Goal: Task Accomplishment & Management: Manage account settings

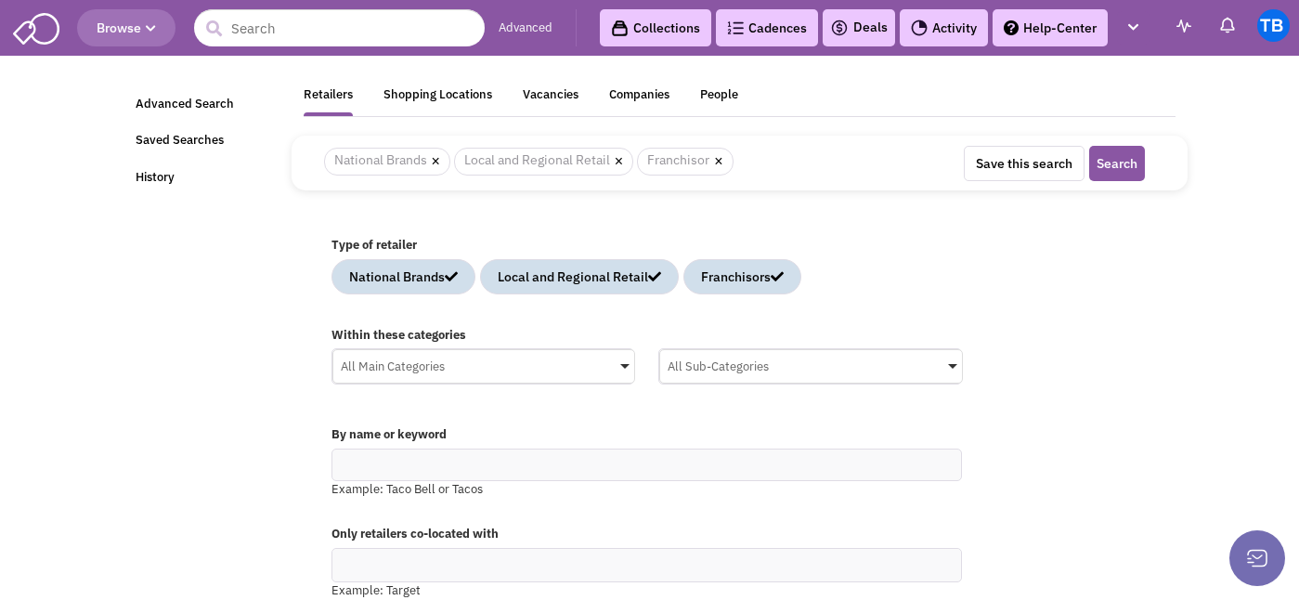
click at [46, 26] on img at bounding box center [36, 26] width 46 height 35
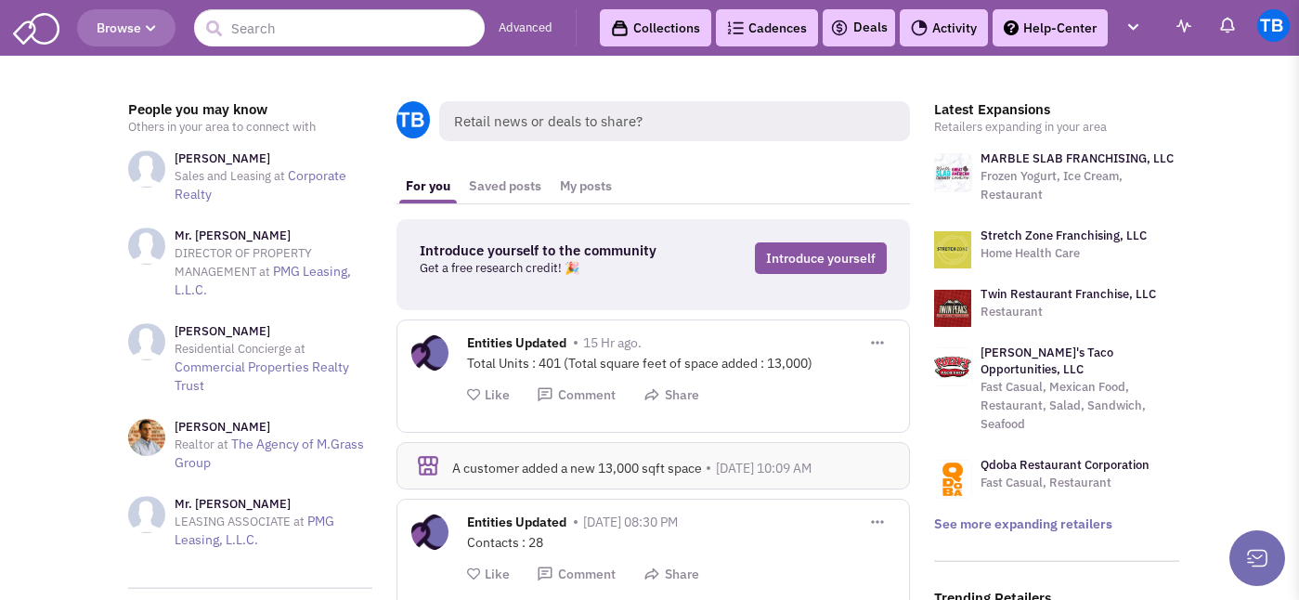
click at [533, 25] on link "Advanced" at bounding box center [526, 28] width 54 height 18
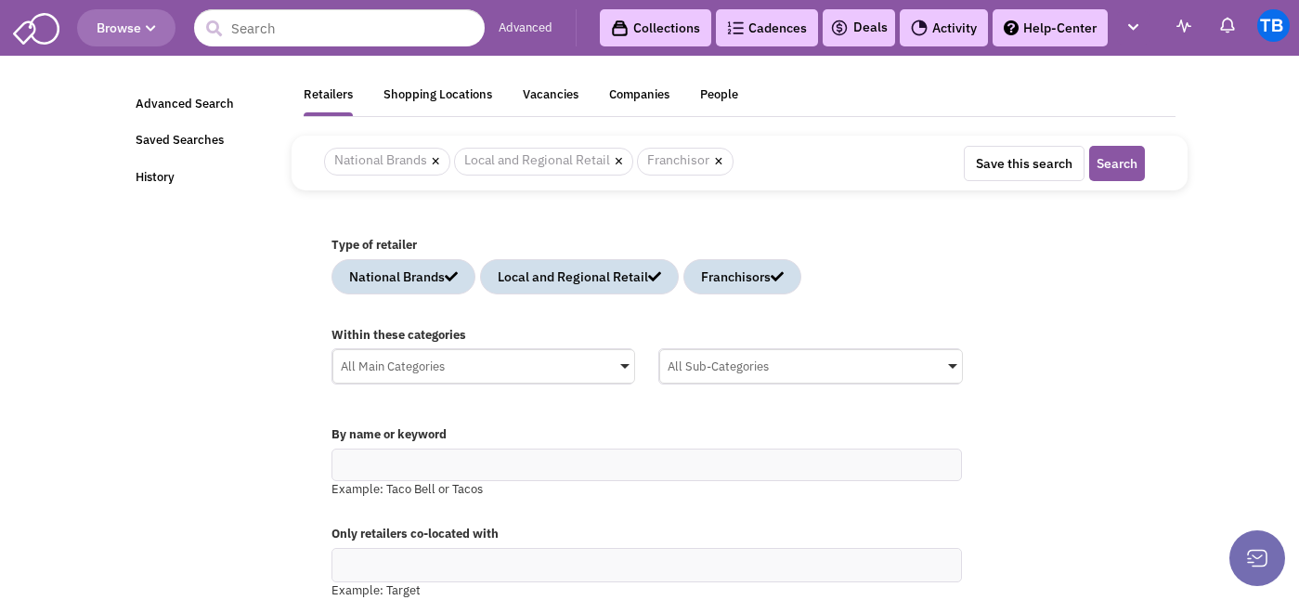
click at [392, 370] on div "All Main Categories" at bounding box center [484, 364] width 302 height 28
click at [0, 0] on input "All Main Categories No results found Main Category Select All Auto Beauty Healt…" at bounding box center [0, 0] width 0 height 0
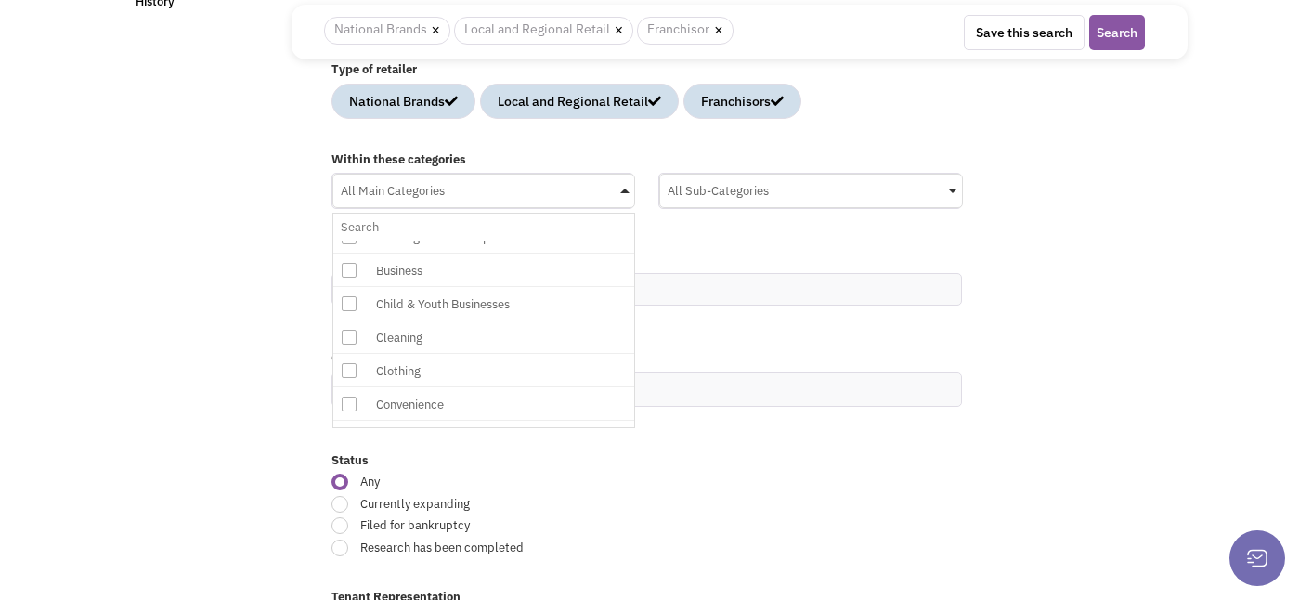
scroll to position [157, 0]
click at [347, 263] on icon at bounding box center [349, 259] width 15 height 15
click at [347, 240] on input "All Main Categories No results found Main Category Select All Auto Beauty Healt…" at bounding box center [484, 227] width 287 height 27
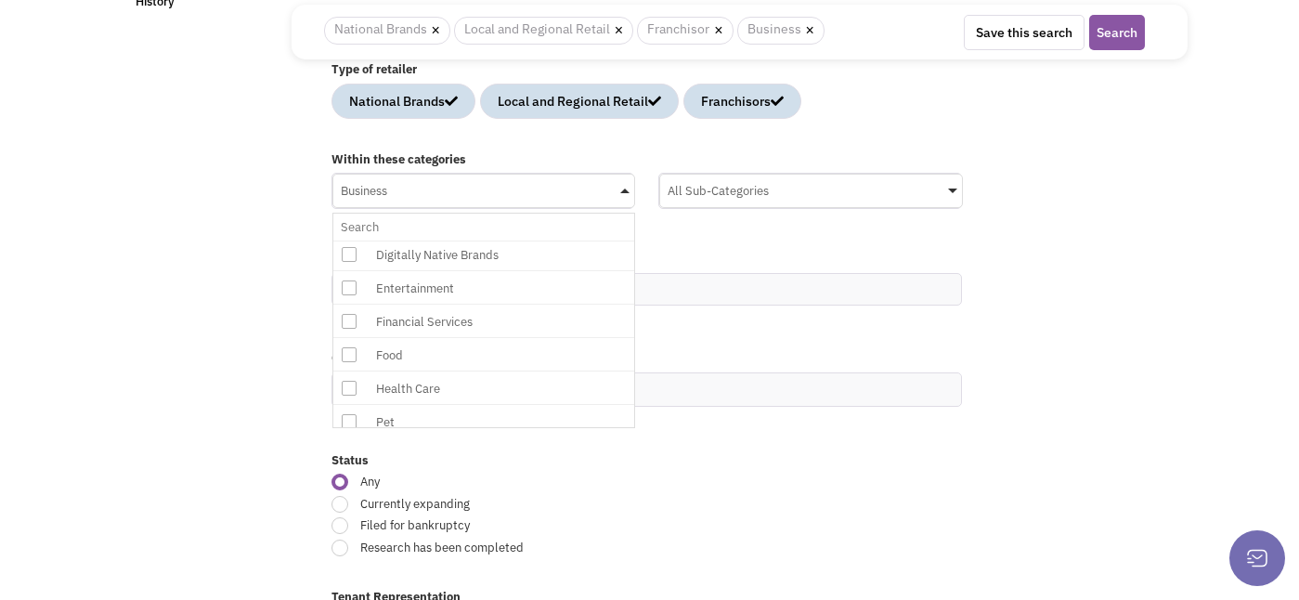
click at [349, 318] on icon at bounding box center [349, 321] width 15 height 15
click at [349, 240] on input "Business No results found Main Category Select All Auto Beauty Health & Fitness…" at bounding box center [484, 227] width 287 height 27
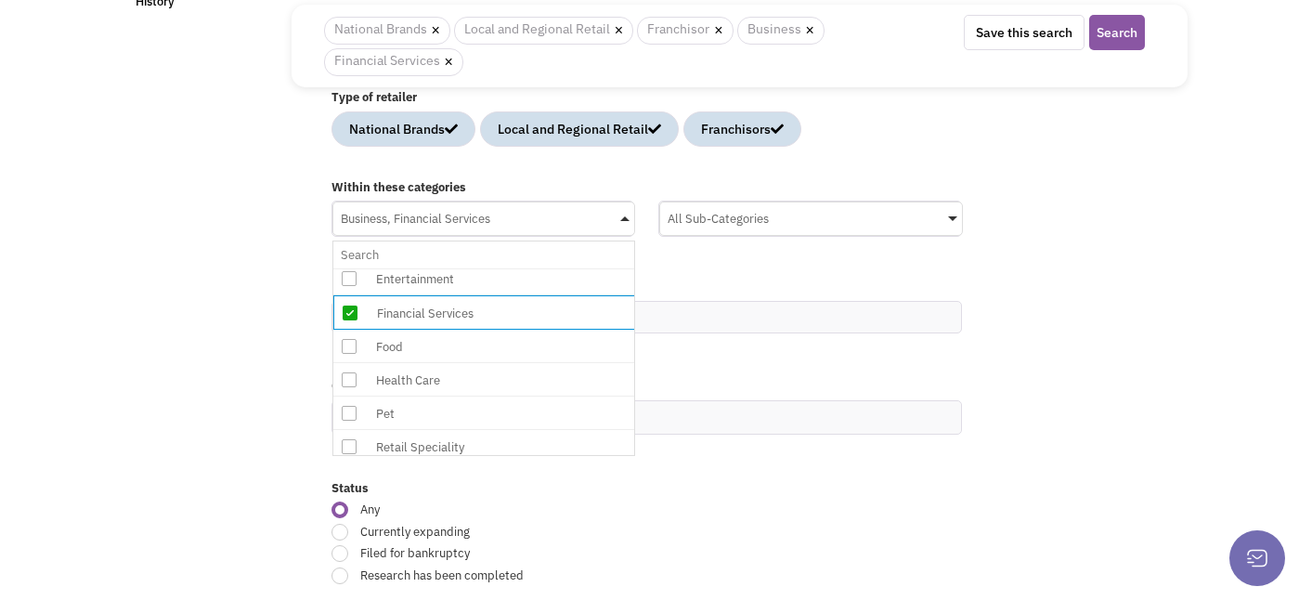
scroll to position [409, 0]
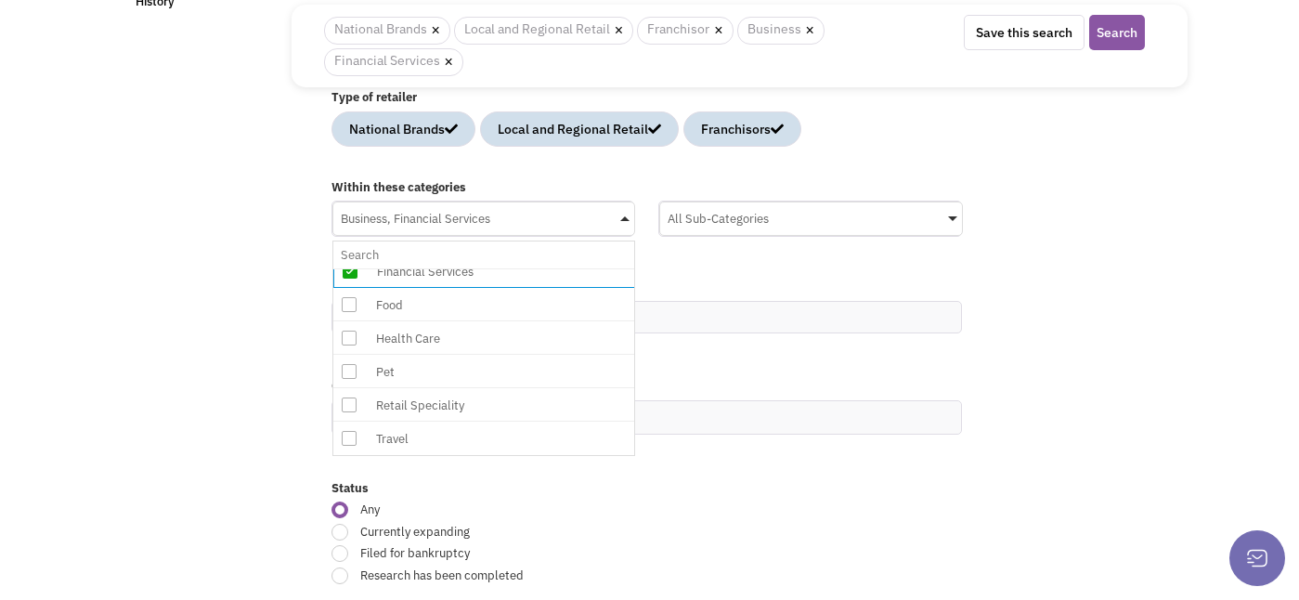
click at [346, 401] on icon at bounding box center [349, 404] width 15 height 15
click at [346, 268] on input "Business, Financial Services No results found Main Category Select All Auto Bea…" at bounding box center [484, 254] width 287 height 27
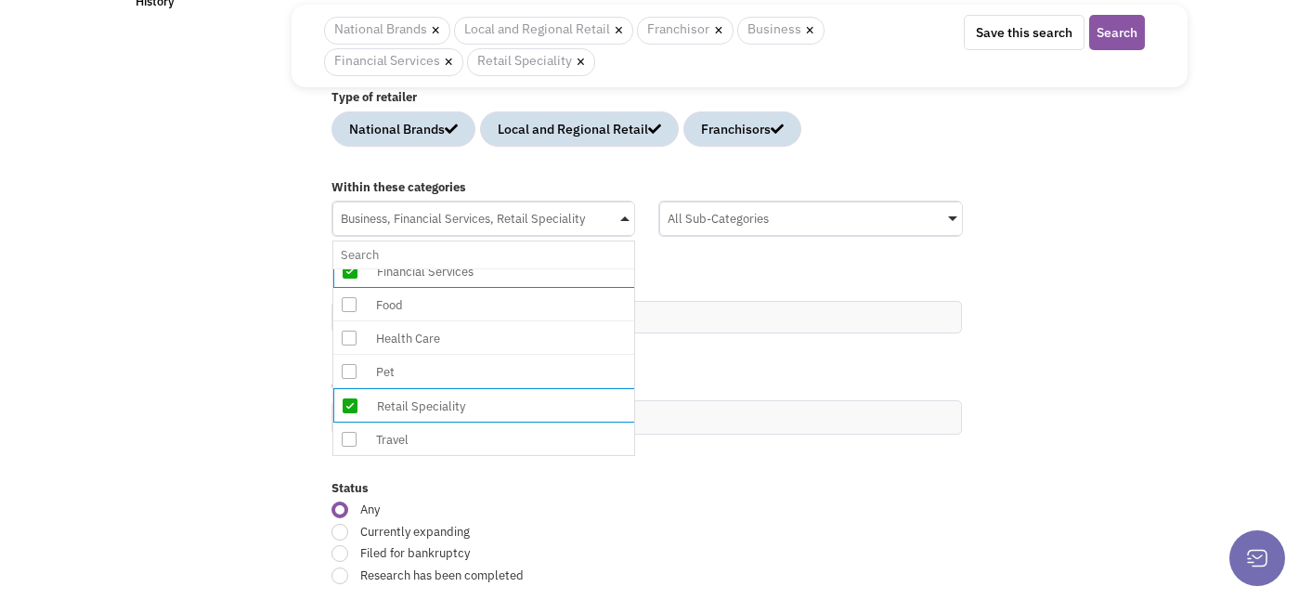
click at [712, 253] on div "Within these categories Business, Financial Services, Retail Speciality No resu…" at bounding box center [739, 218] width 840 height 96
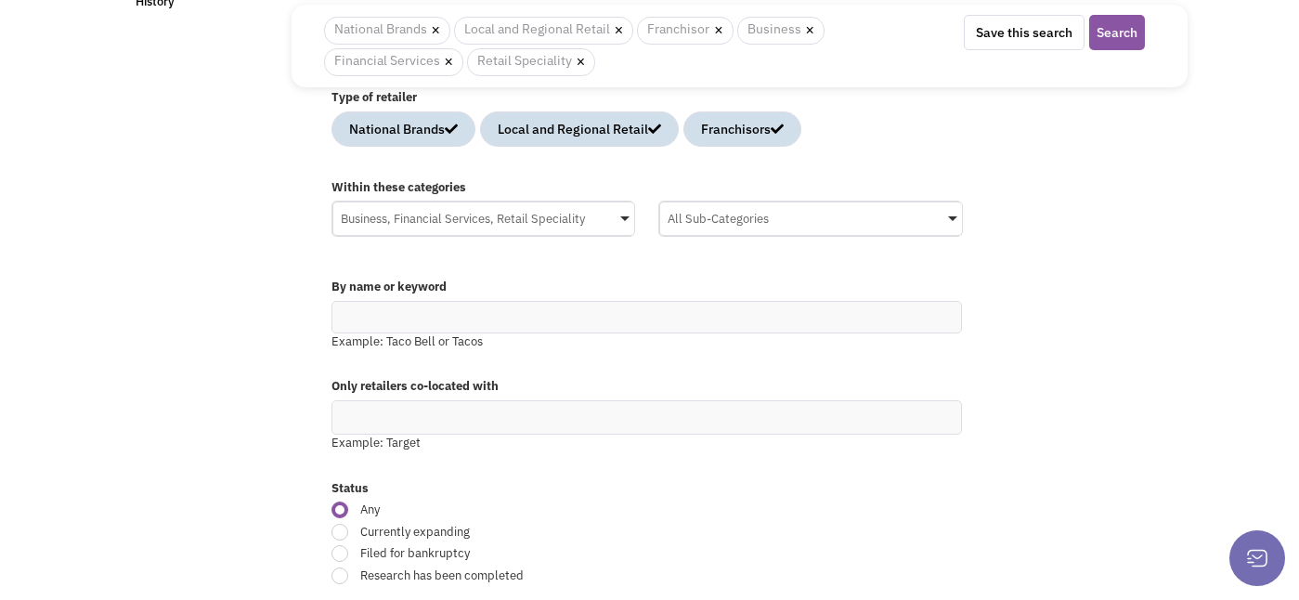
click at [717, 221] on div "All Sub-Categories" at bounding box center [811, 216] width 302 height 28
click at [0, 0] on input "All Sub-Categories No results found Sub Category Select All Advertising & Marke…" at bounding box center [0, 0] width 0 height 0
click at [674, 324] on icon at bounding box center [676, 323] width 15 height 15
click at [674, 268] on input "All Sub-Categories No results found Sub Category Select All Advertising & Marke…" at bounding box center [811, 254] width 287 height 27
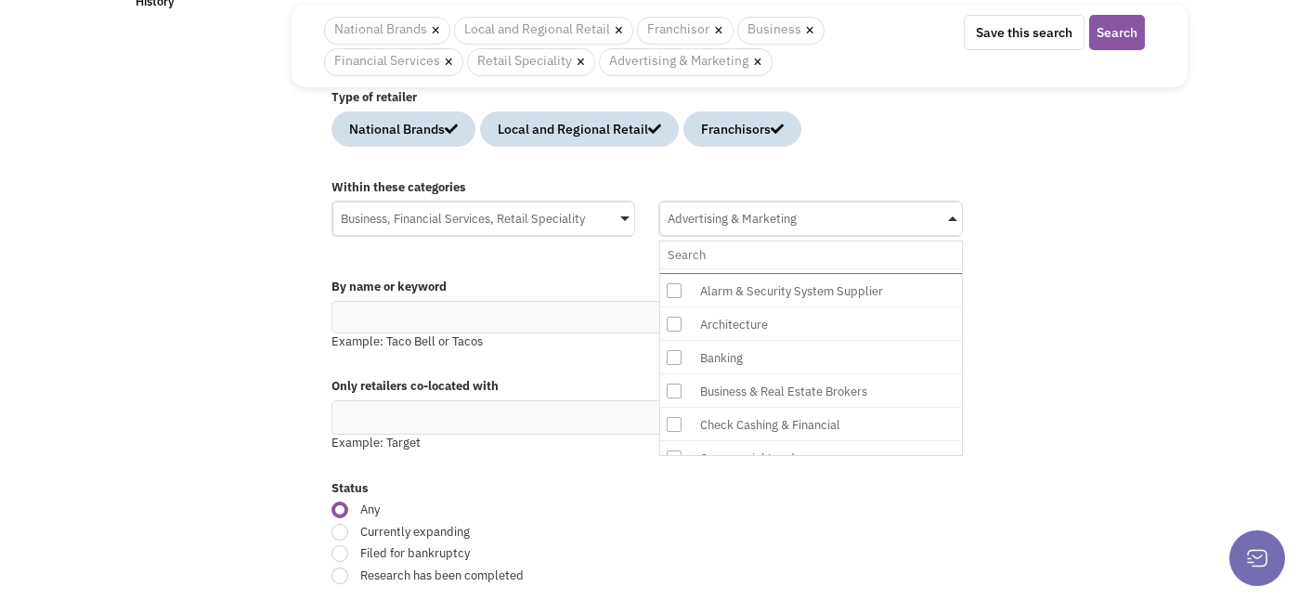
scroll to position [96, 3]
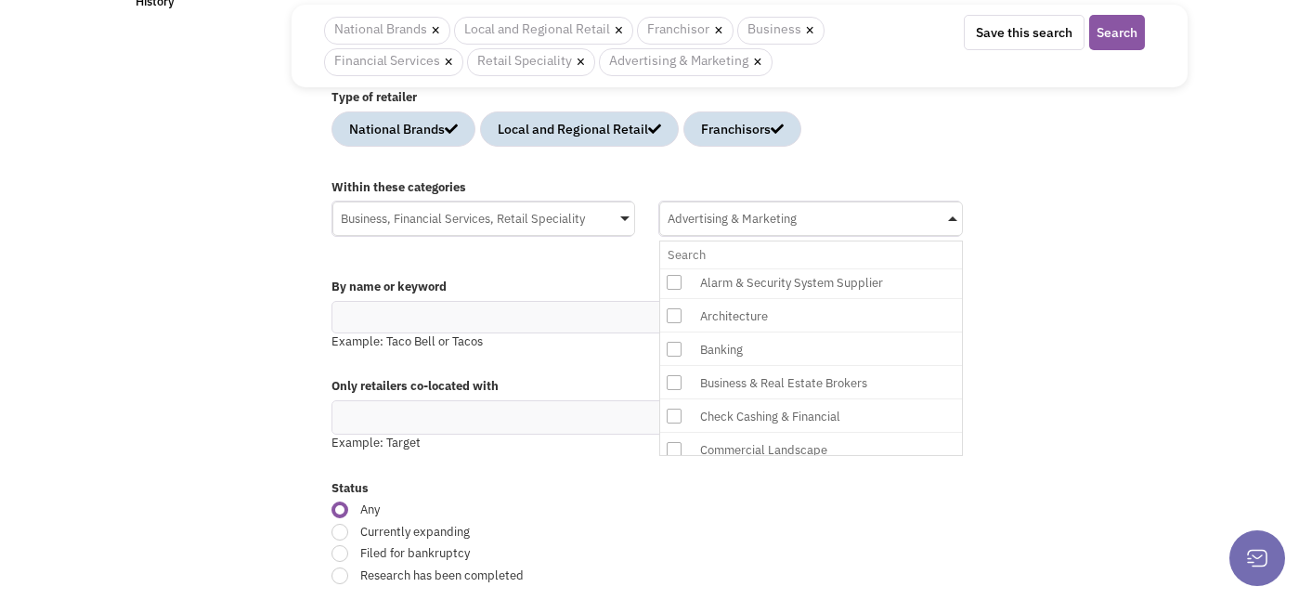
click at [675, 383] on icon at bounding box center [674, 382] width 15 height 15
click at [675, 268] on input "Advertising & Marketing No results found Sub Category Select All Advertising & …" at bounding box center [811, 254] width 287 height 27
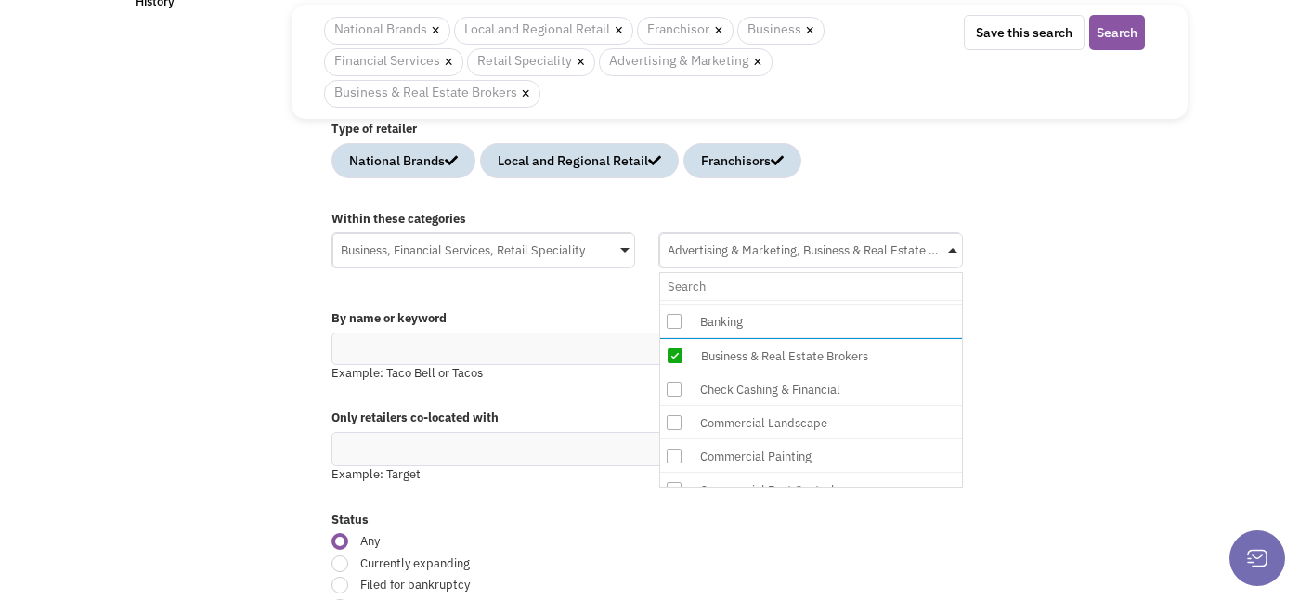
scroll to position [195, 3]
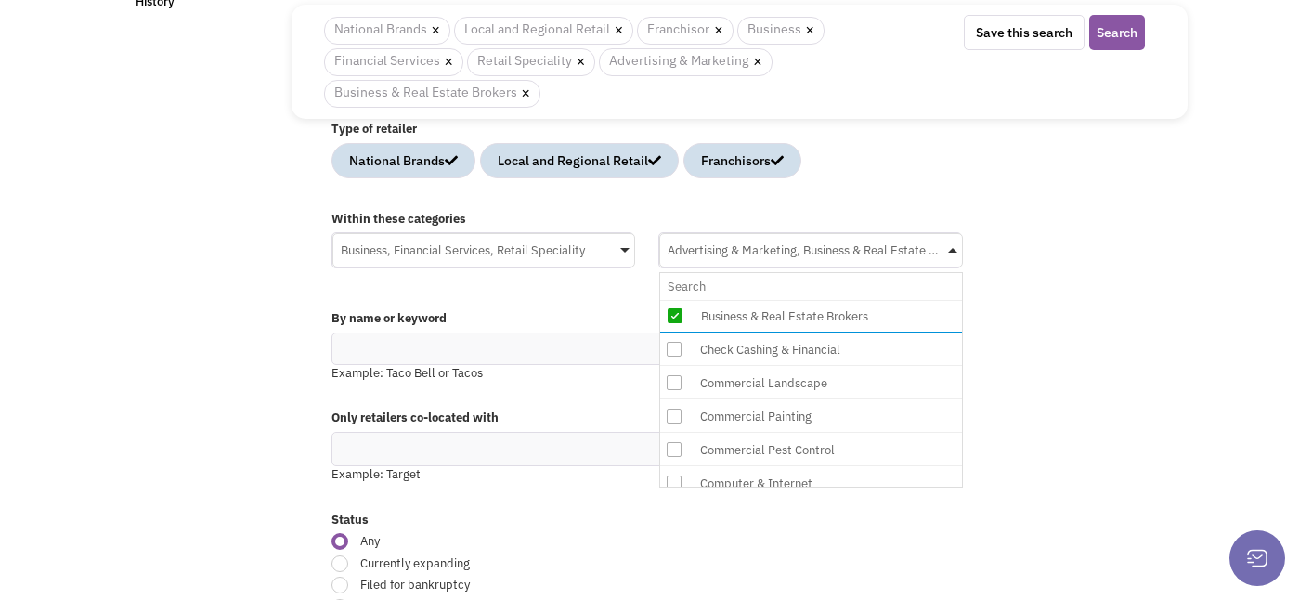
click at [671, 348] on icon at bounding box center [674, 349] width 15 height 15
click at [671, 300] on input "Advertising & Marketing, Business & Real Estate Brokers No results found Sub Ca…" at bounding box center [811, 286] width 287 height 27
click at [679, 411] on icon at bounding box center [674, 413] width 15 height 15
click at [679, 300] on input "Advertising & Marketing, Business & Real Estate Brokers, Check Cashing & Financ…" at bounding box center [811, 286] width 287 height 27
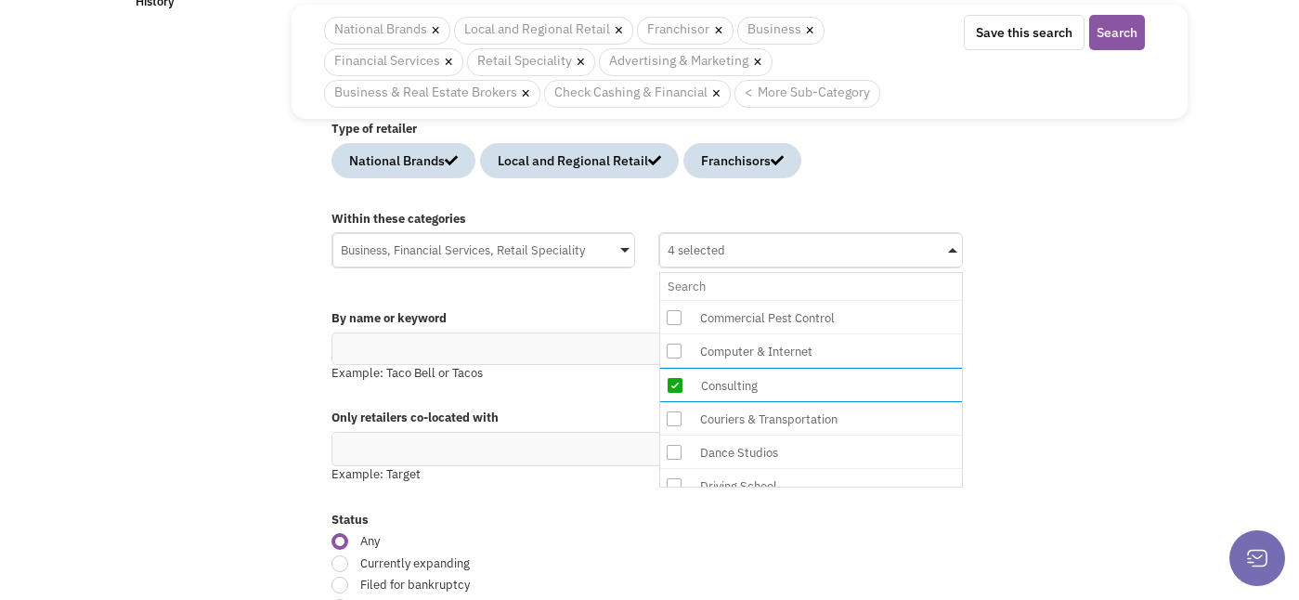
scroll to position [305, 3]
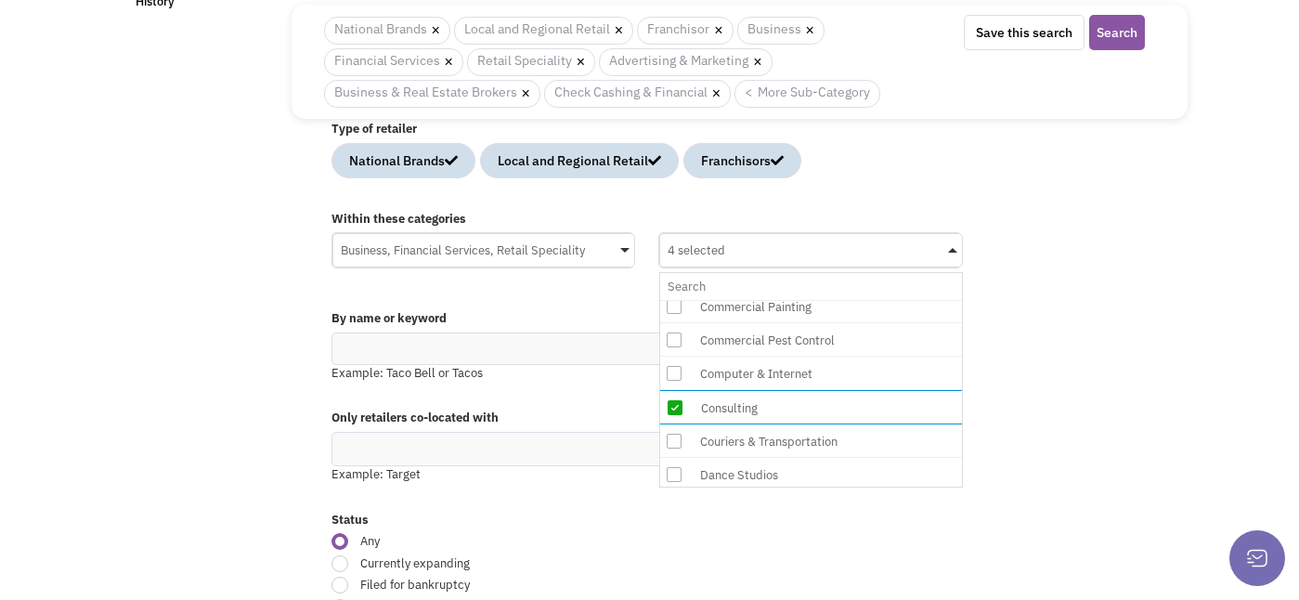
click at [674, 370] on icon at bounding box center [674, 373] width 15 height 15
click at [674, 300] on input "4 selected No results found Sub Category Select All Advertising & Marketing Ala…" at bounding box center [811, 286] width 287 height 27
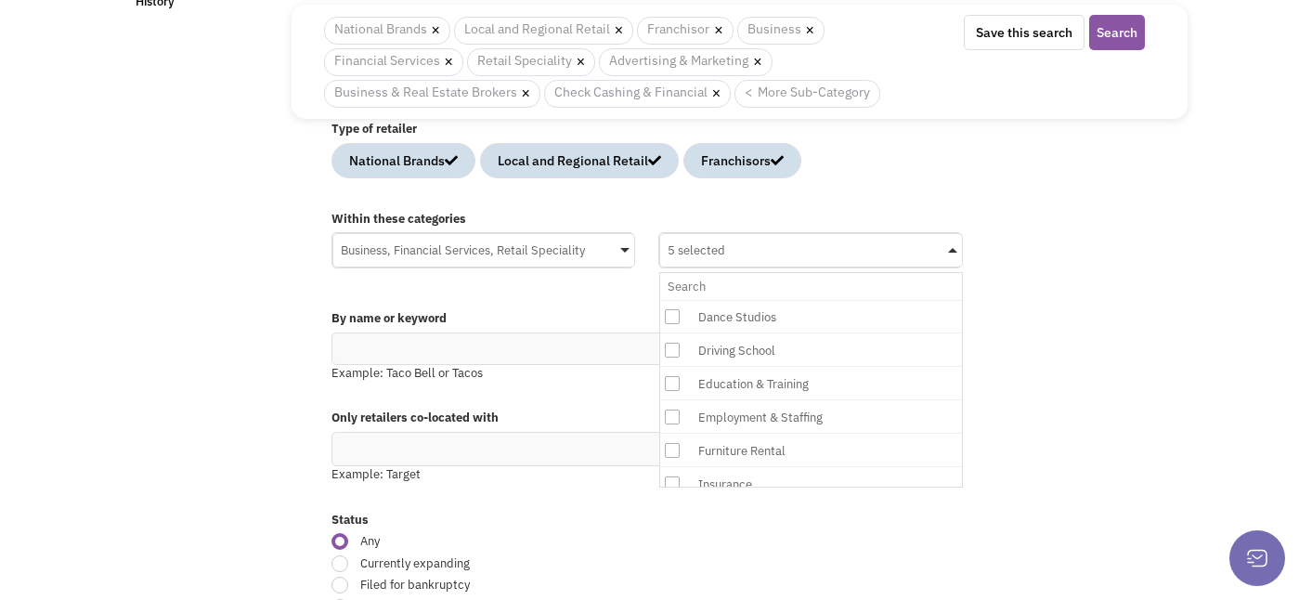
scroll to position [465, 5]
click at [669, 316] on icon at bounding box center [672, 315] width 15 height 15
click at [669, 300] on input "5 selected No results found Sub Category Select All Advertising & Marketing Ala…" at bounding box center [811, 286] width 287 height 27
click at [677, 351] on icon at bounding box center [672, 349] width 15 height 15
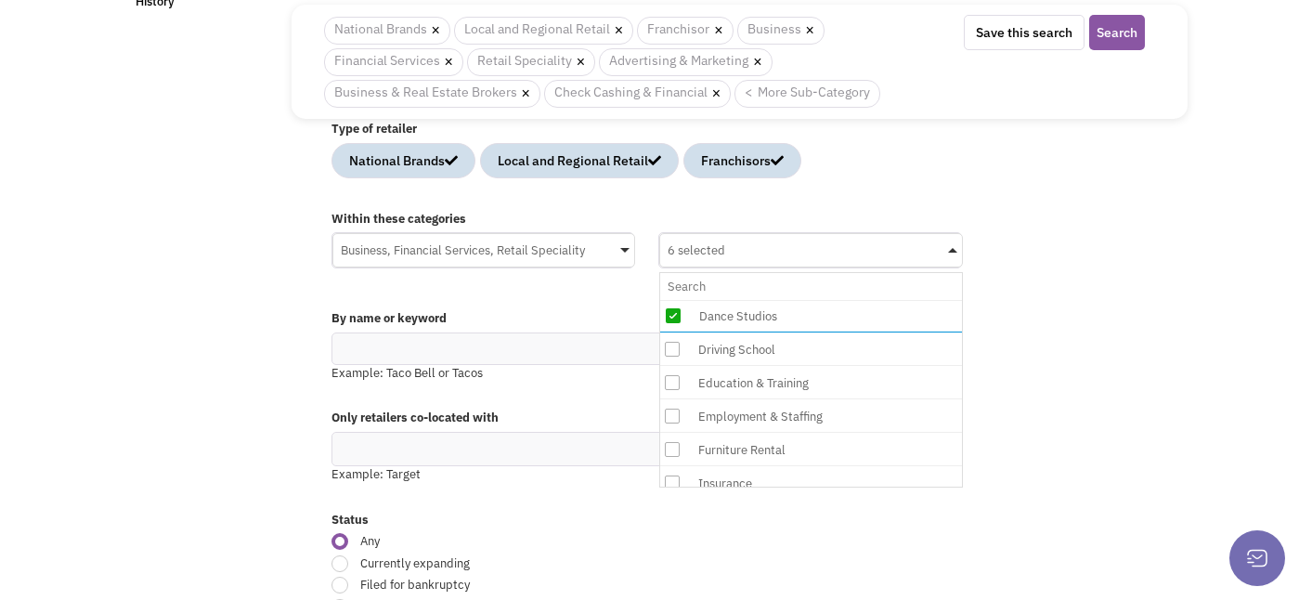
click at [677, 300] on input "6 selected No results found Sub Category Select All Advertising & Marketing Ala…" at bounding box center [811, 286] width 287 height 27
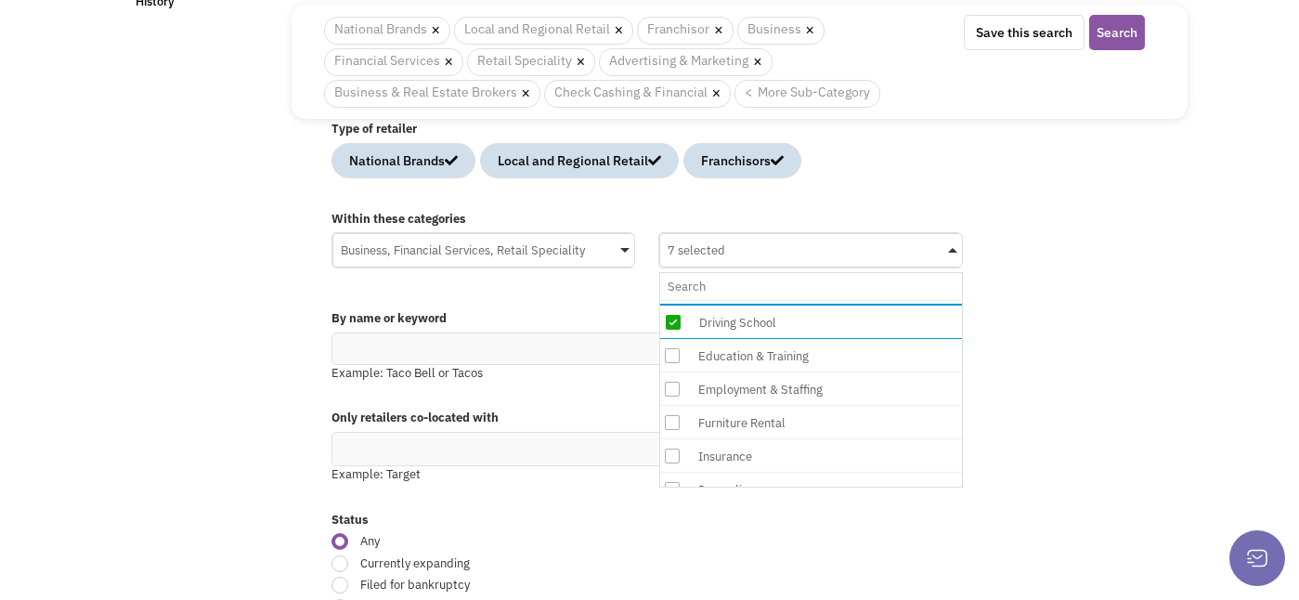
scroll to position [496, 5]
click at [673, 356] on icon at bounding box center [672, 353] width 15 height 15
click at [673, 300] on input "7 selected No results found Sub Category Select All Advertising & Marketing Ala…" at bounding box center [811, 286] width 287 height 27
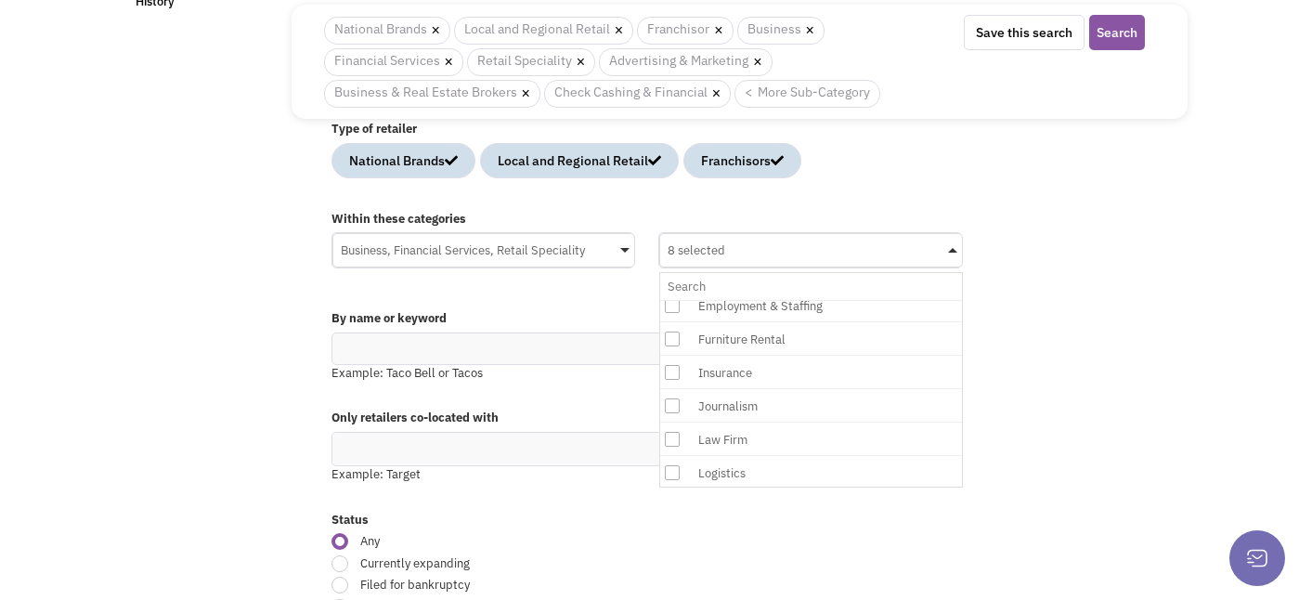
scroll to position [593, 5]
click at [673, 357] on icon at bounding box center [672, 357] width 15 height 15
click at [673, 300] on input "8 selected No results found Sub Category Select All Advertising & Marketing Ala…" at bounding box center [811, 286] width 287 height 27
click at [674, 348] on icon at bounding box center [672, 348] width 15 height 15
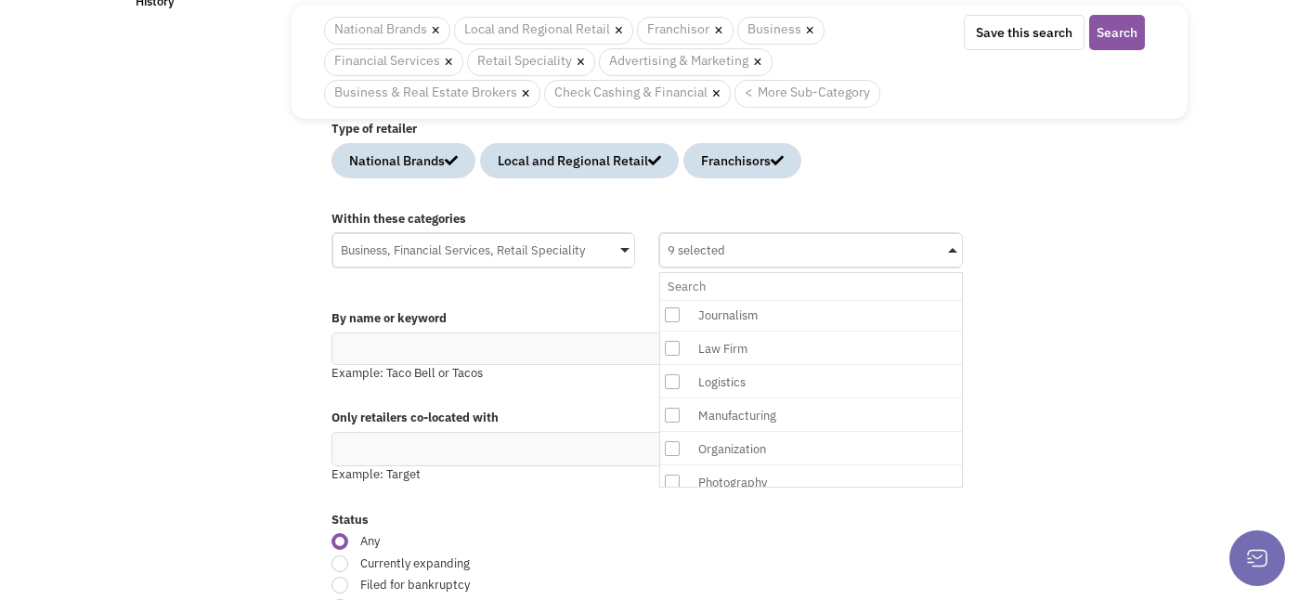
click at [674, 300] on input "9 selected No results found Sub Category Select All Advertising & Marketing Ala…" at bounding box center [811, 286] width 287 height 27
click at [675, 370] on icon at bounding box center [676, 375] width 15 height 15
click at [675, 300] on input "10 selected No results found Sub Category Select All Advertising & Marketing Al…" at bounding box center [811, 286] width 287 height 27
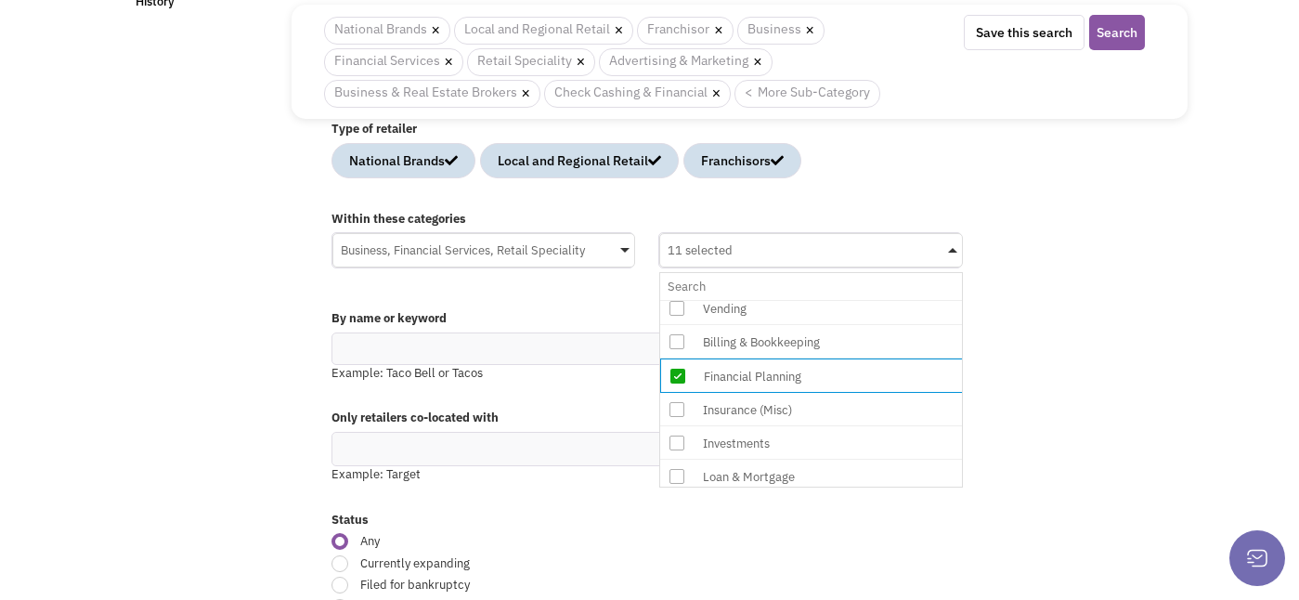
click at [673, 405] on icon at bounding box center [676, 409] width 15 height 15
click at [673, 300] on input "11 selected No results found Sub Category Select All Advertising & Marketing Al…" at bounding box center [811, 286] width 287 height 27
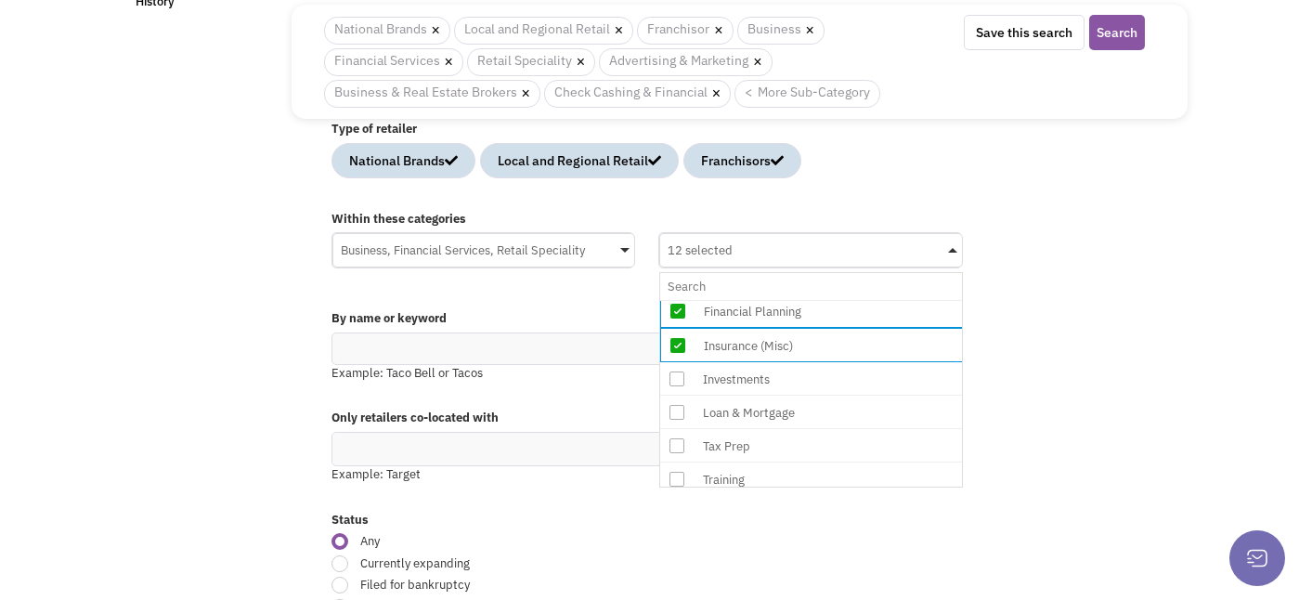
scroll to position [1148, 0]
click at [675, 408] on icon at bounding box center [676, 408] width 15 height 15
click at [675, 300] on input "12 selected No results found Sub Category Select All Advertising & Marketing Al…" at bounding box center [811, 286] width 287 height 27
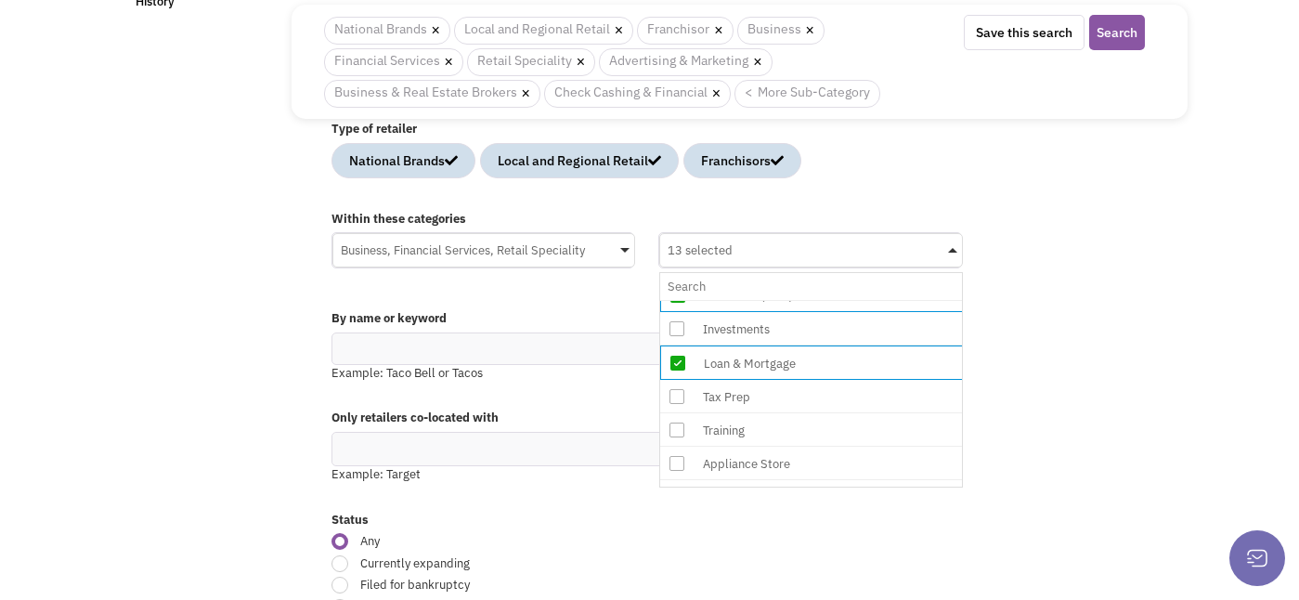
scroll to position [1200, 0]
click at [670, 395] on icon at bounding box center [676, 390] width 15 height 15
click at [670, 300] on input "13 selected No results found Sub Category Select All Advertising & Marketing Al…" at bounding box center [811, 286] width 287 height 27
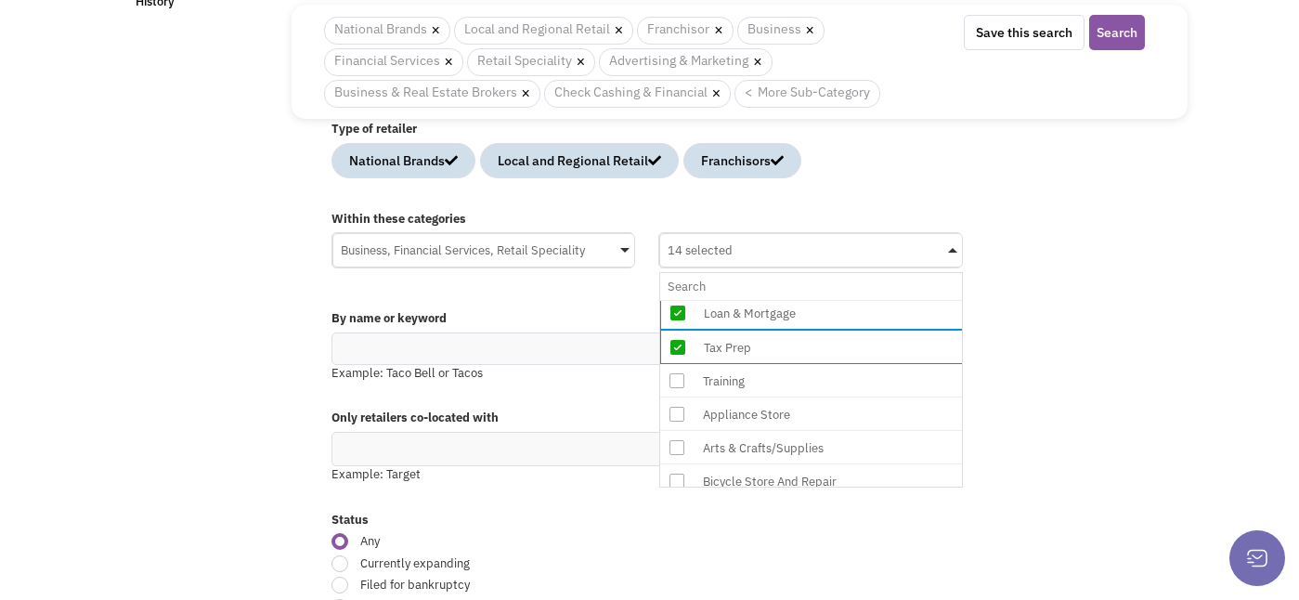
scroll to position [1248, 0]
click at [680, 377] on icon at bounding box center [676, 377] width 15 height 15
click at [680, 300] on input "14 selected No results found Sub Category Select All Advertising & Marketing Al…" at bounding box center [811, 286] width 287 height 27
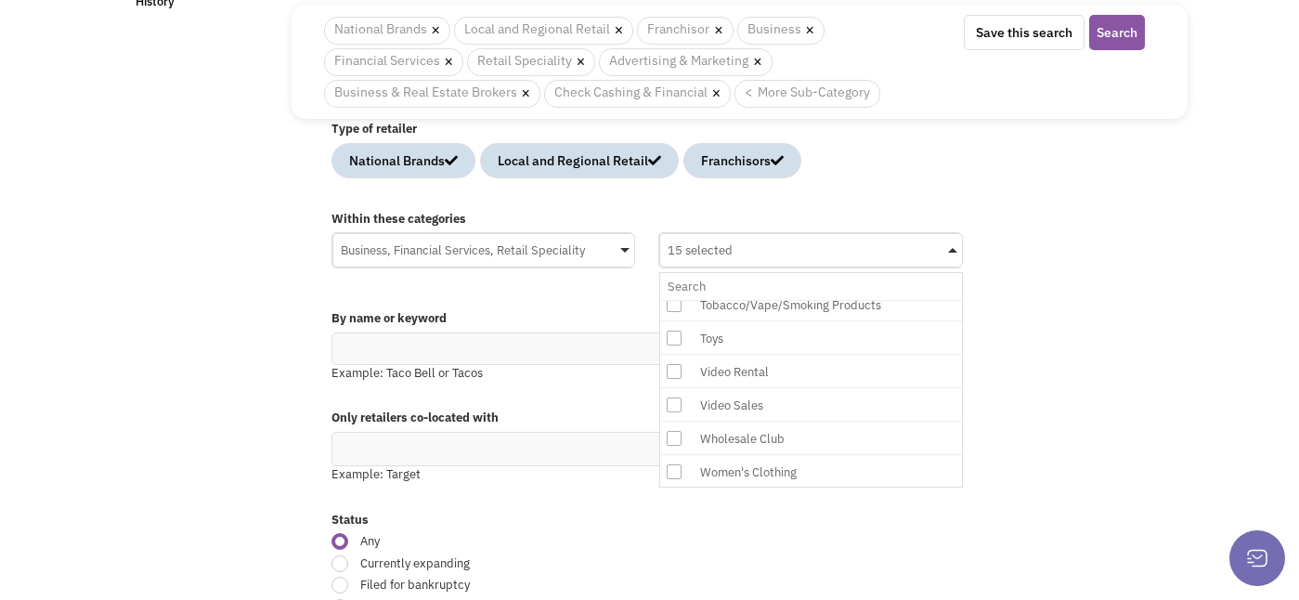
scroll to position [2760, 3]
click at [1016, 274] on div "Within these categories Business, Financial Services, Retail Speciality No resu…" at bounding box center [739, 249] width 840 height 96
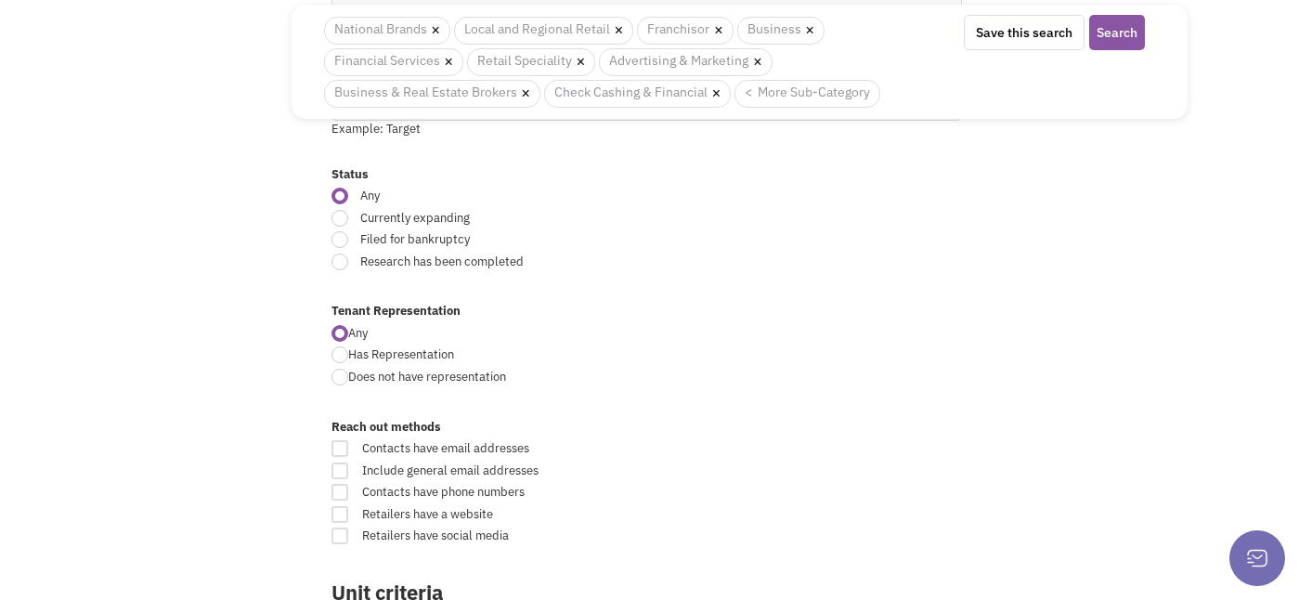
scroll to position [524, 0]
click at [343, 443] on div at bounding box center [339, 445] width 17 height 17
click at [758, 443] on input "Contacts have email addresses" at bounding box center [764, 447] width 12 height 12
checkbox input "true"
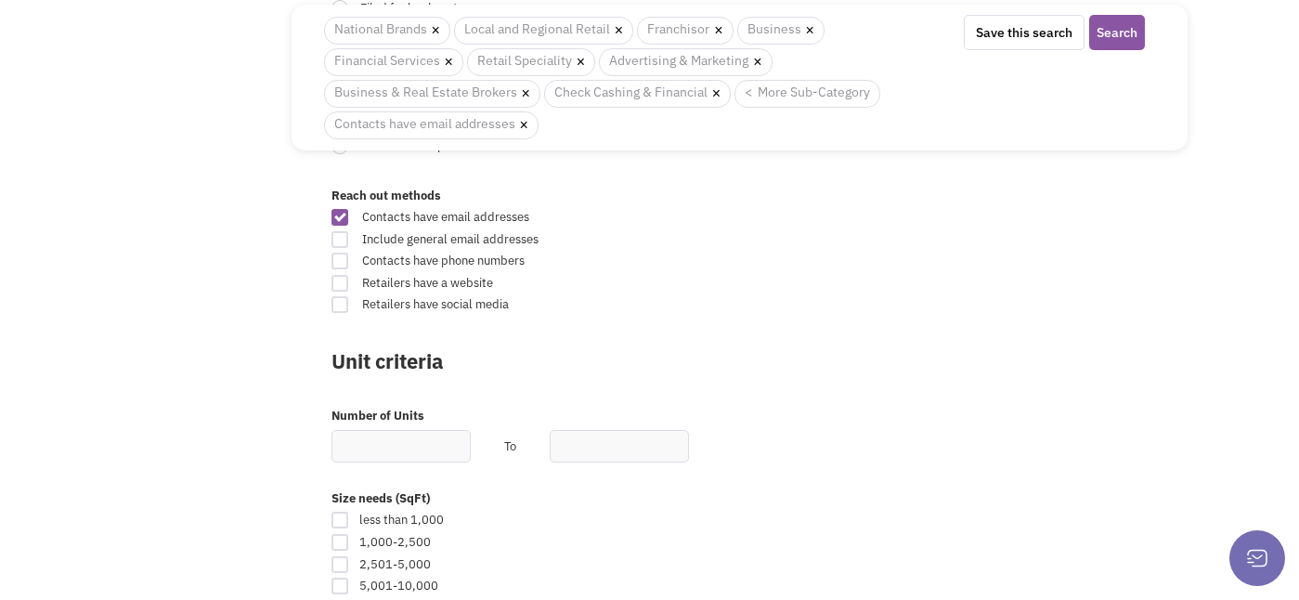
scroll to position [794, 0]
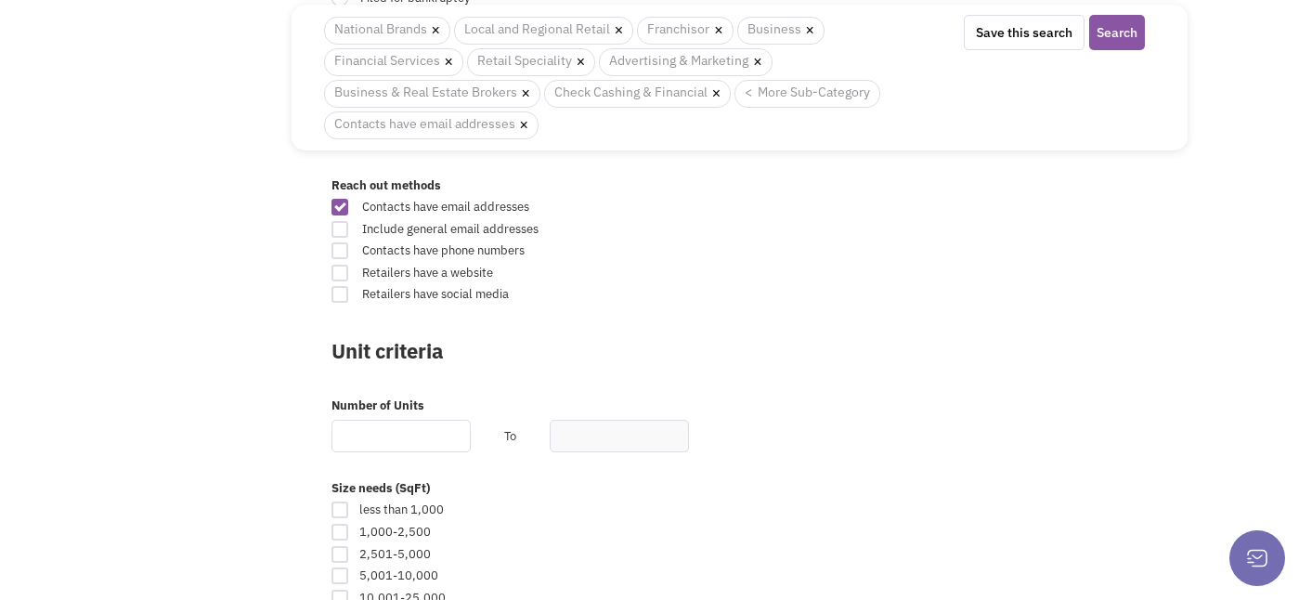
click at [353, 439] on input "text" at bounding box center [400, 436] width 139 height 32
type input "3"
click at [560, 442] on input "text" at bounding box center [619, 436] width 139 height 32
type input "0"
type input "20"
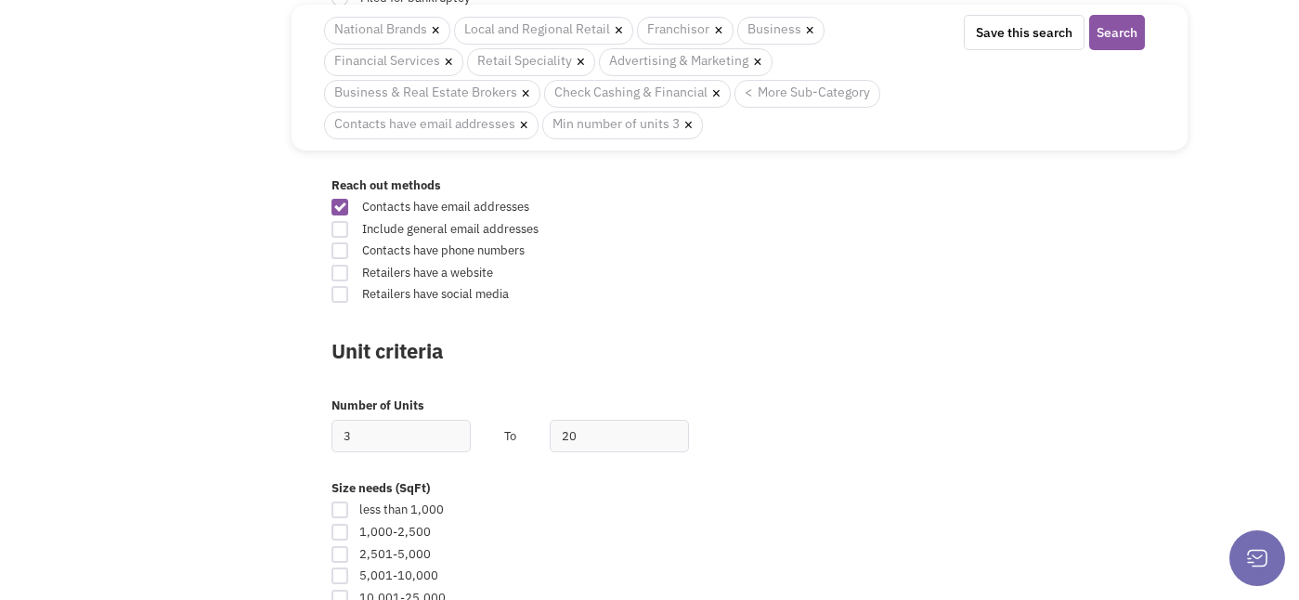
click at [248, 477] on div "Retailsphere Support Message Send Advanced Search Saved Searches History Retail…" at bounding box center [650, 459] width 1083 height 2385
click at [359, 436] on input "3" at bounding box center [400, 436] width 139 height 32
type input "2"
click at [278, 514] on div "Retailsphere Support Message Send Advanced Search Saved Searches History Retail…" at bounding box center [650, 459] width 1083 height 2385
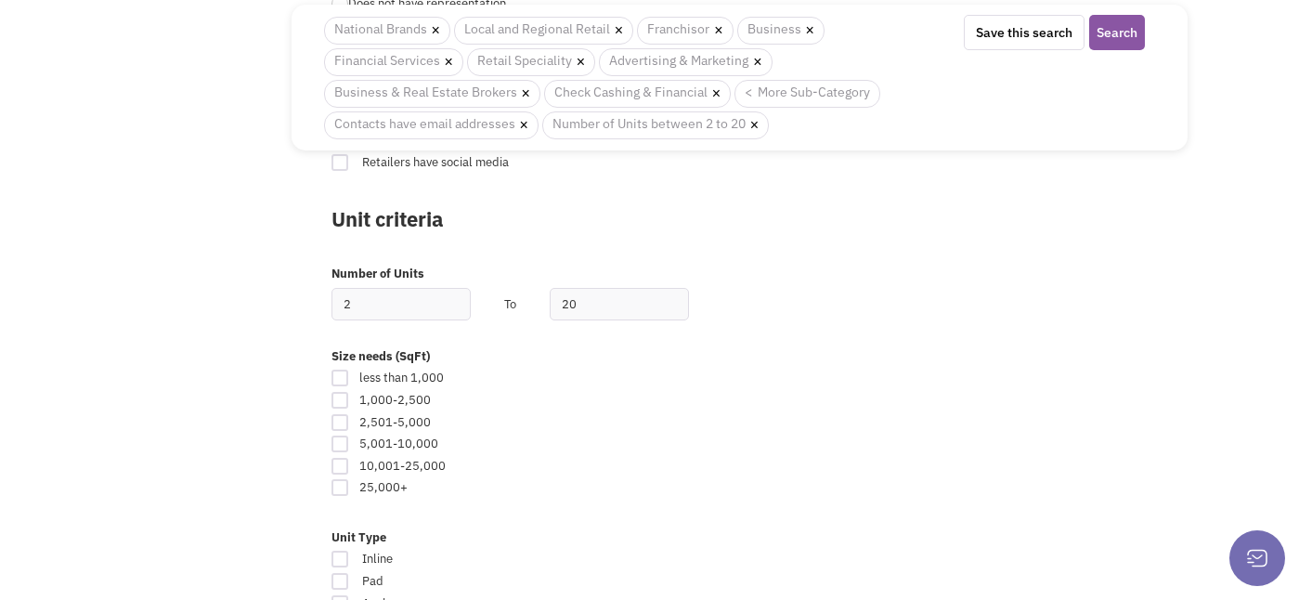
scroll to position [928, 0]
click at [338, 396] on div at bounding box center [339, 397] width 17 height 17
click at [350, 396] on input "checkbox" at bounding box center [356, 399] width 12 height 12
checkbox input "true"
click at [341, 421] on div at bounding box center [339, 419] width 17 height 17
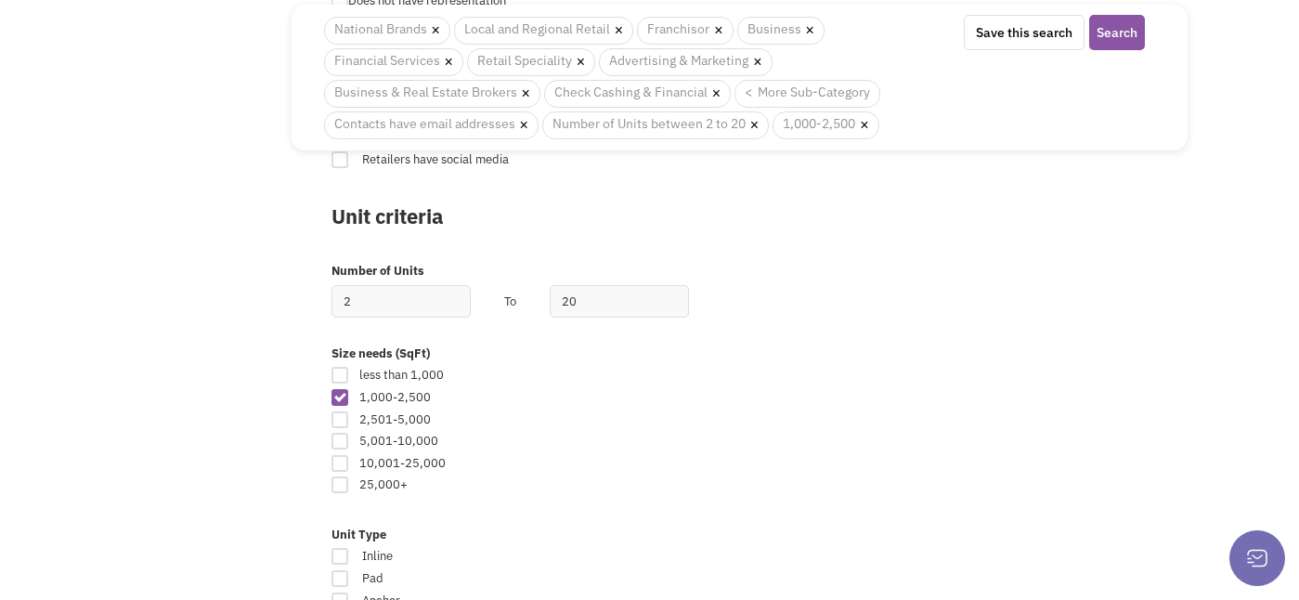
click at [350, 421] on input "checkbox" at bounding box center [356, 421] width 12 height 12
checkbox input "true"
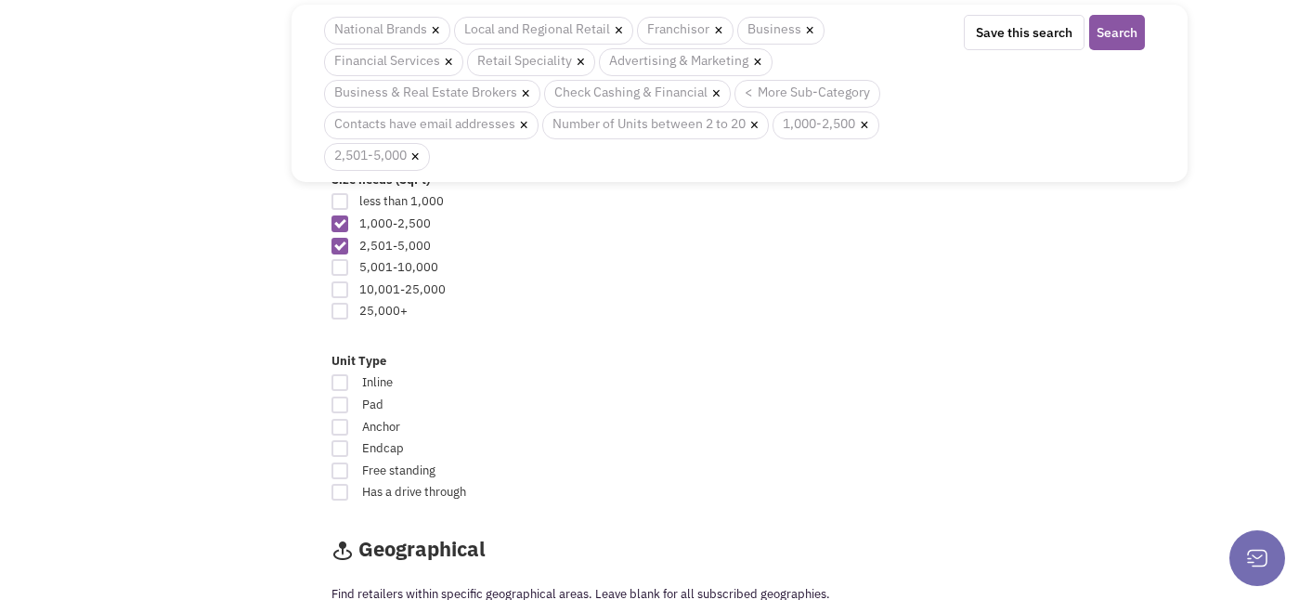
scroll to position [1142, 0]
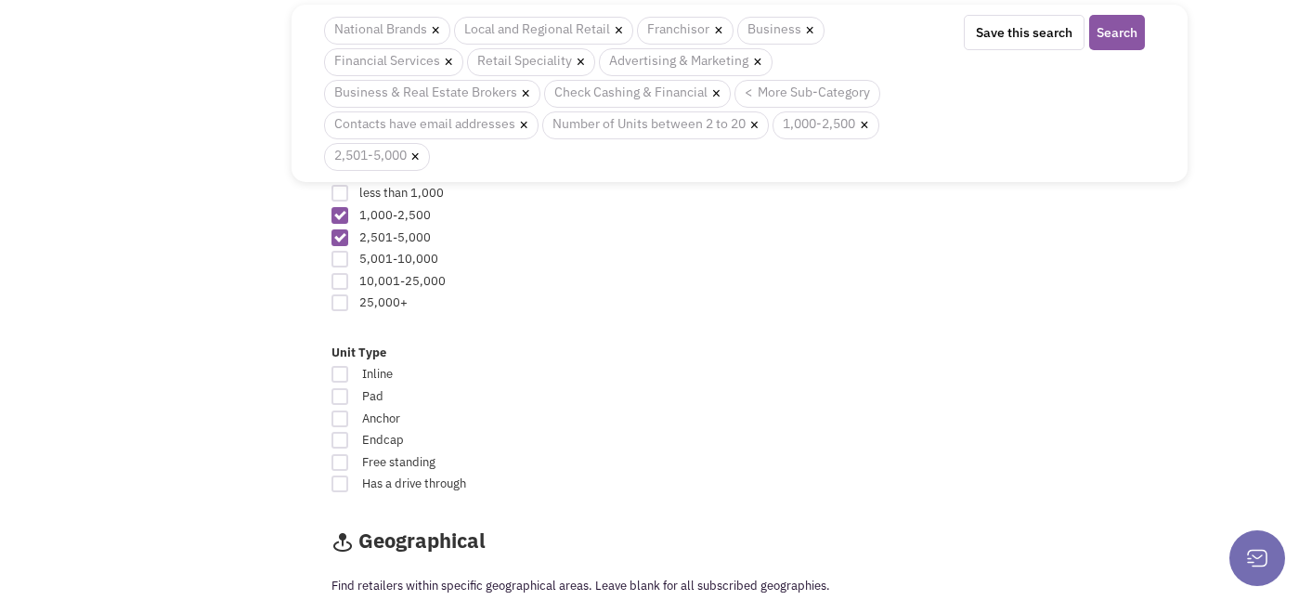
click at [340, 370] on div at bounding box center [339, 374] width 17 height 17
click at [758, 370] on input "Inline" at bounding box center [764, 376] width 12 height 12
click at [343, 367] on div at bounding box center [339, 374] width 17 height 17
click at [758, 370] on input "Inline" at bounding box center [764, 376] width 12 height 12
checkbox input "false"
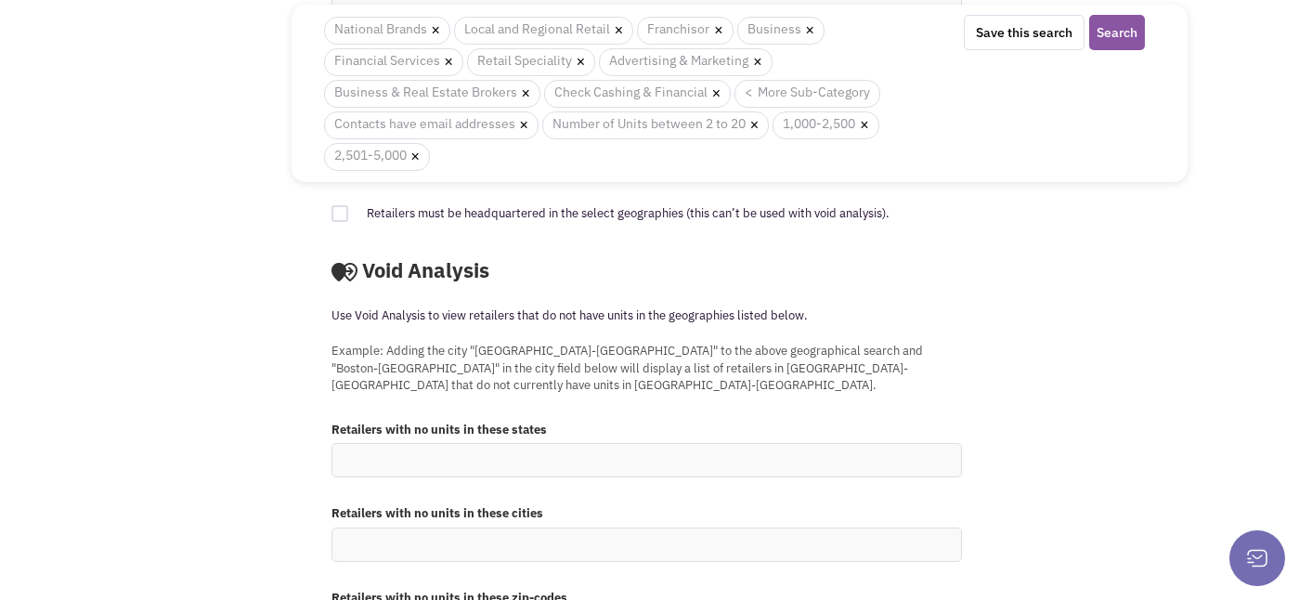
scroll to position [1860, 0]
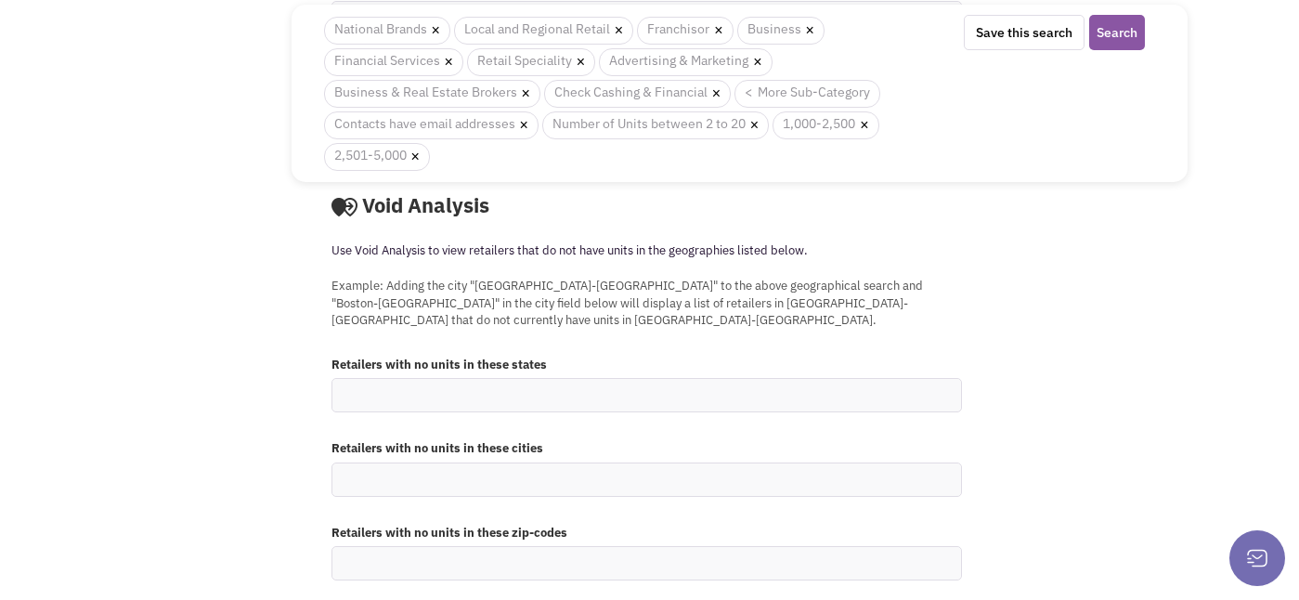
click at [370, 463] on ul at bounding box center [646, 479] width 629 height 32
click at [0, 0] on select at bounding box center [0, 0] width 0 height 0
click at [353, 551] on input at bounding box center [357, 560] width 41 height 19
type input "7"
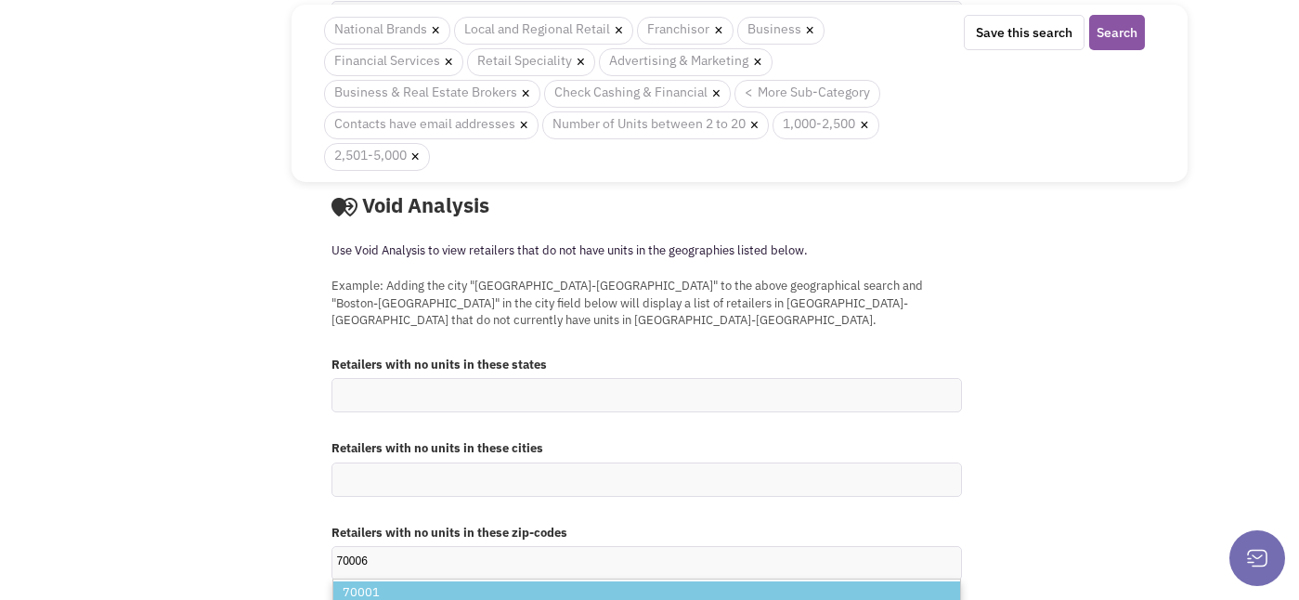
scroll to position [0, 4]
type input "70006"
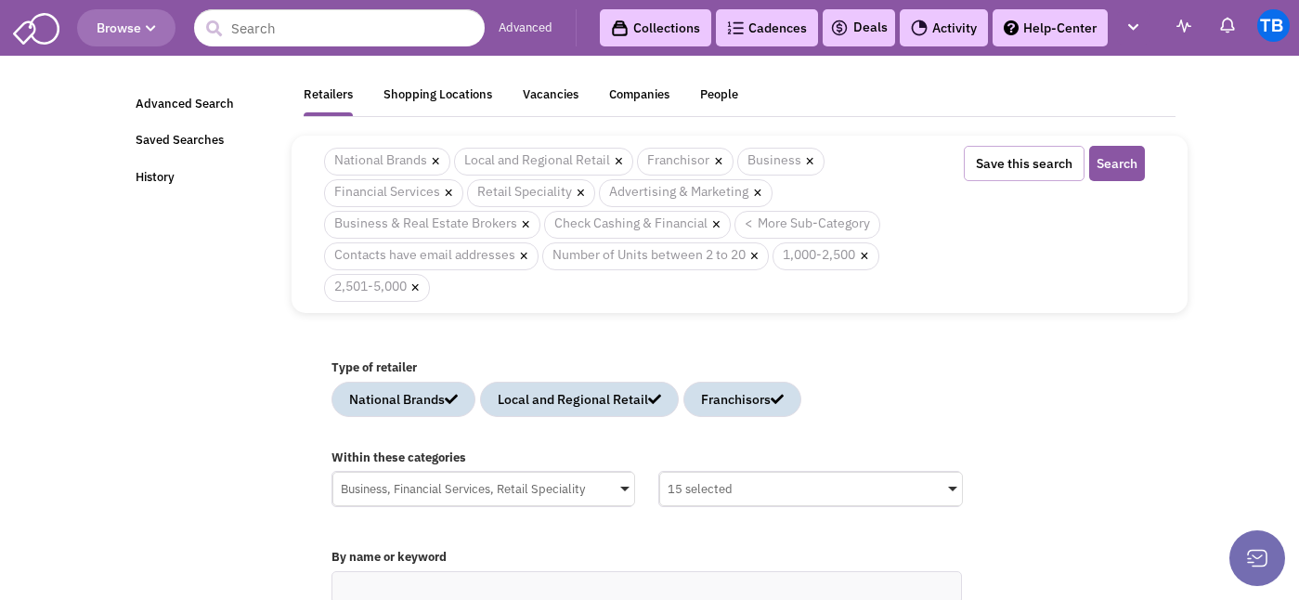
click at [1025, 161] on button "Save this search" at bounding box center [1024, 163] width 121 height 35
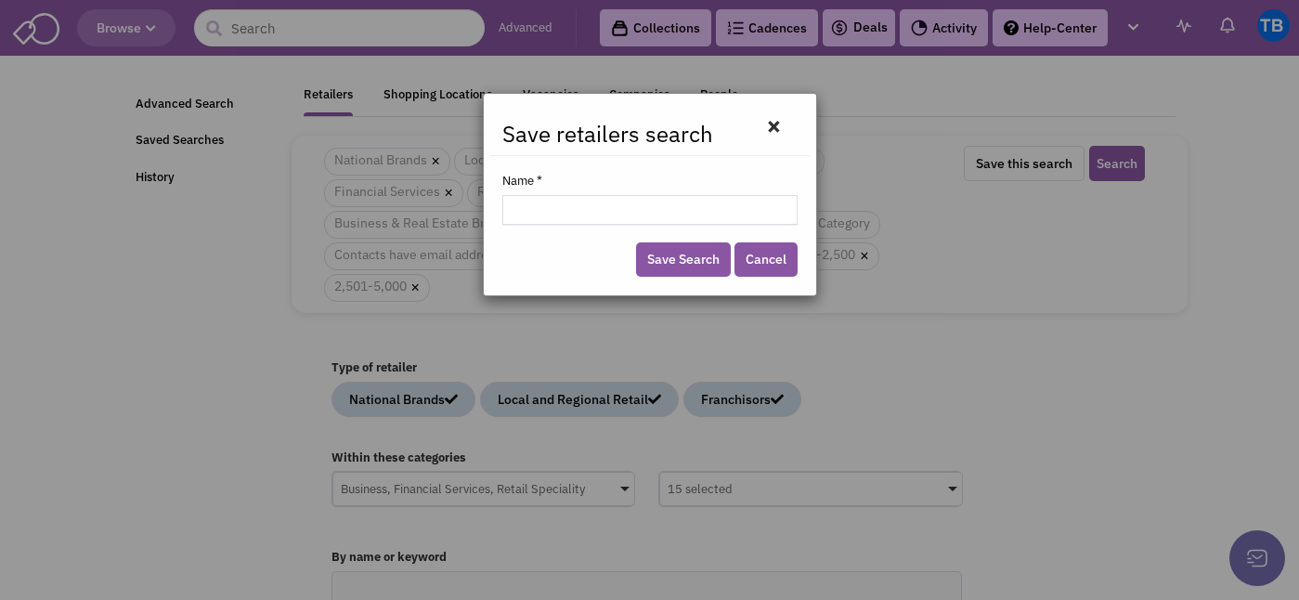
click at [661, 210] on input "Name *" at bounding box center [649, 210] width 295 height 30
type input "5021 Fairfield Street (Retail/Office)"
click at [683, 253] on link "Save Search" at bounding box center [683, 259] width 95 height 34
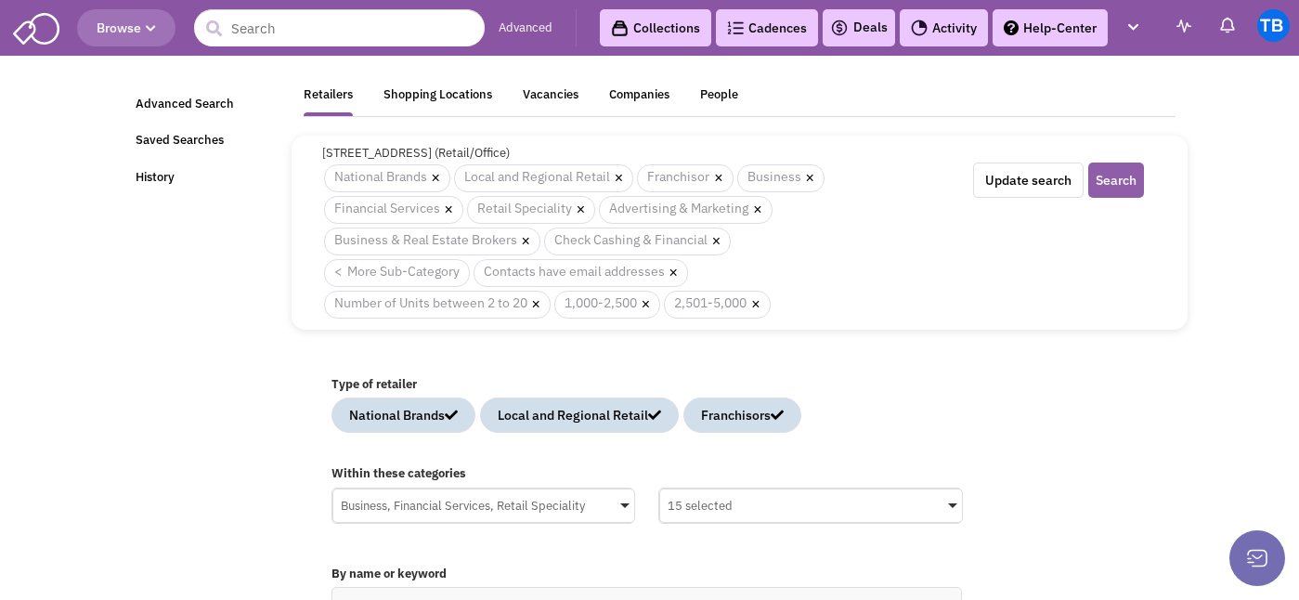
click at [1116, 171] on button "Search" at bounding box center [1116, 179] width 56 height 35
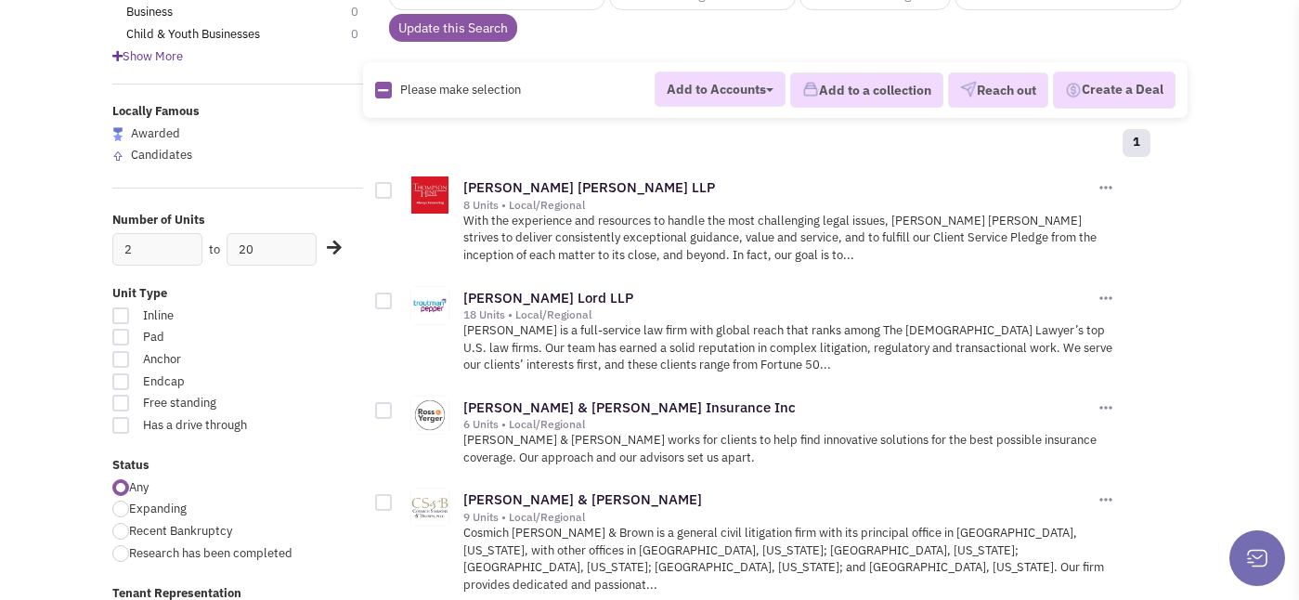
scroll to position [236, 0]
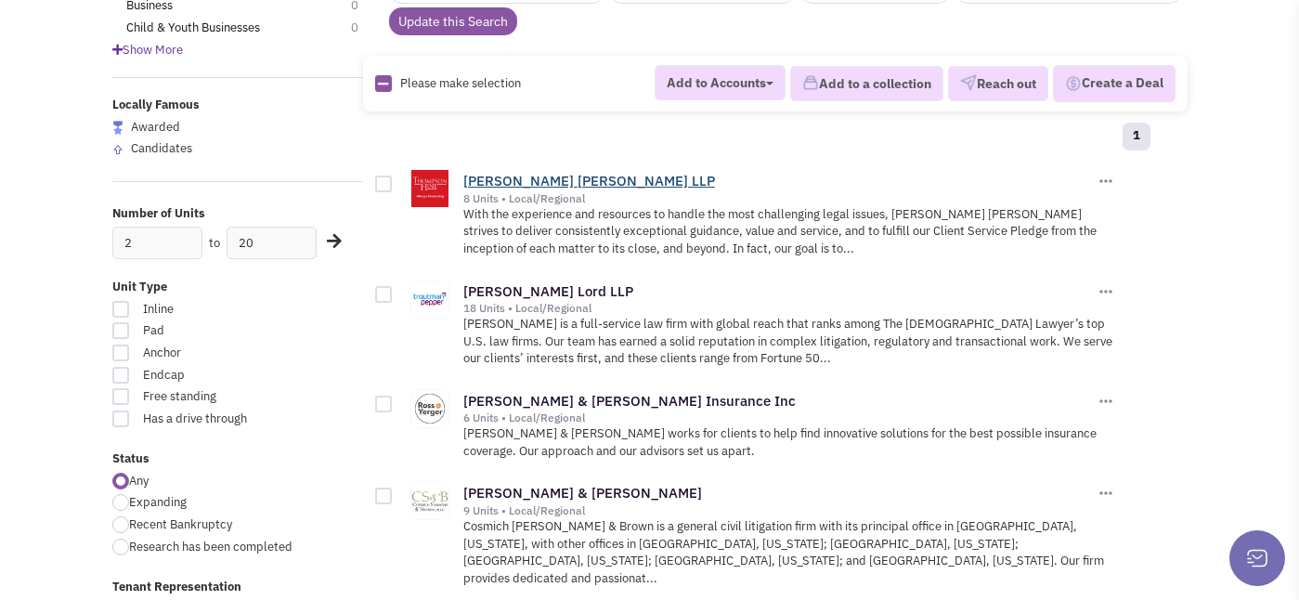
click at [536, 178] on link "[PERSON_NAME] [PERSON_NAME] LLP" at bounding box center [589, 181] width 252 height 18
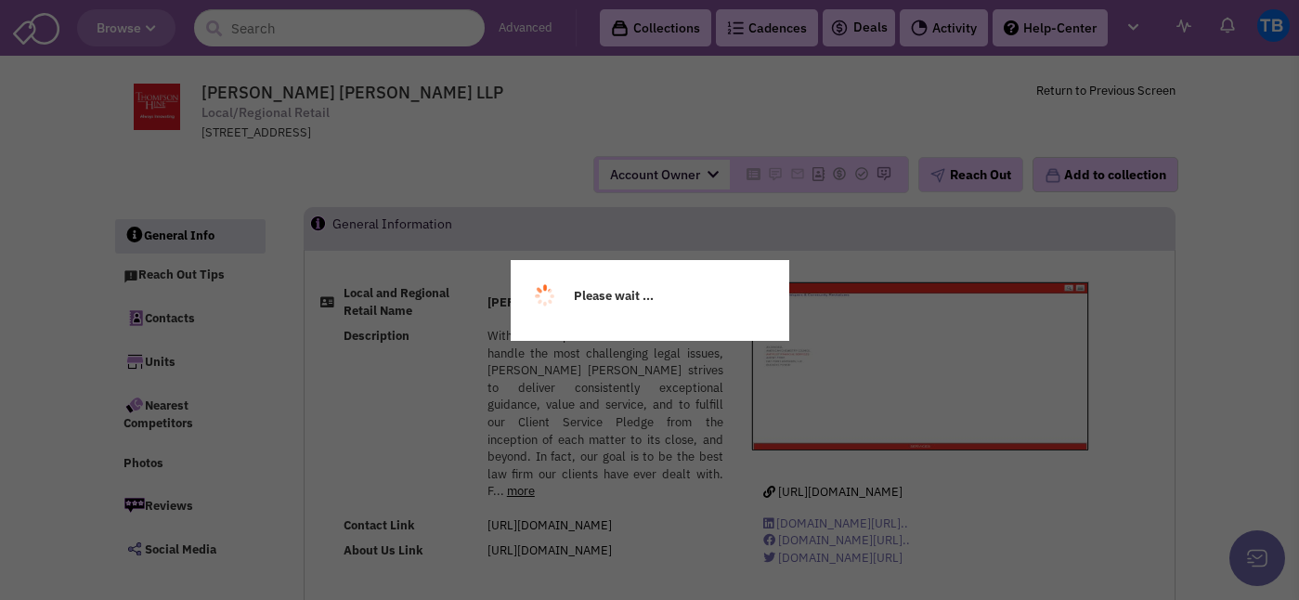
select select
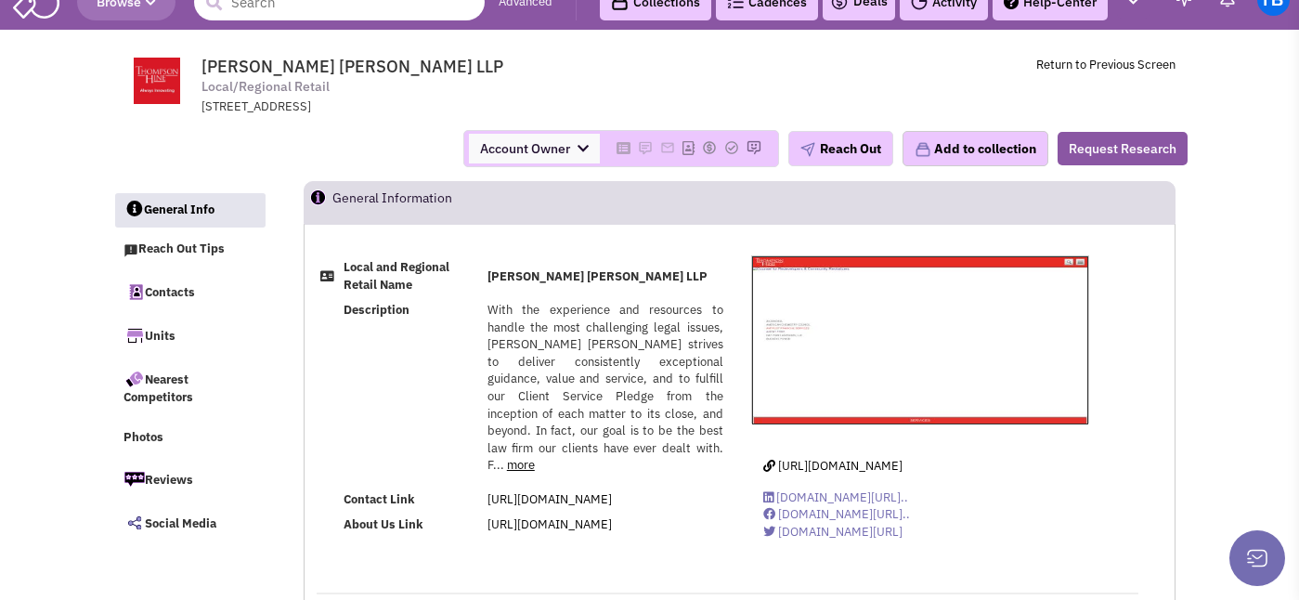
scroll to position [32, 0]
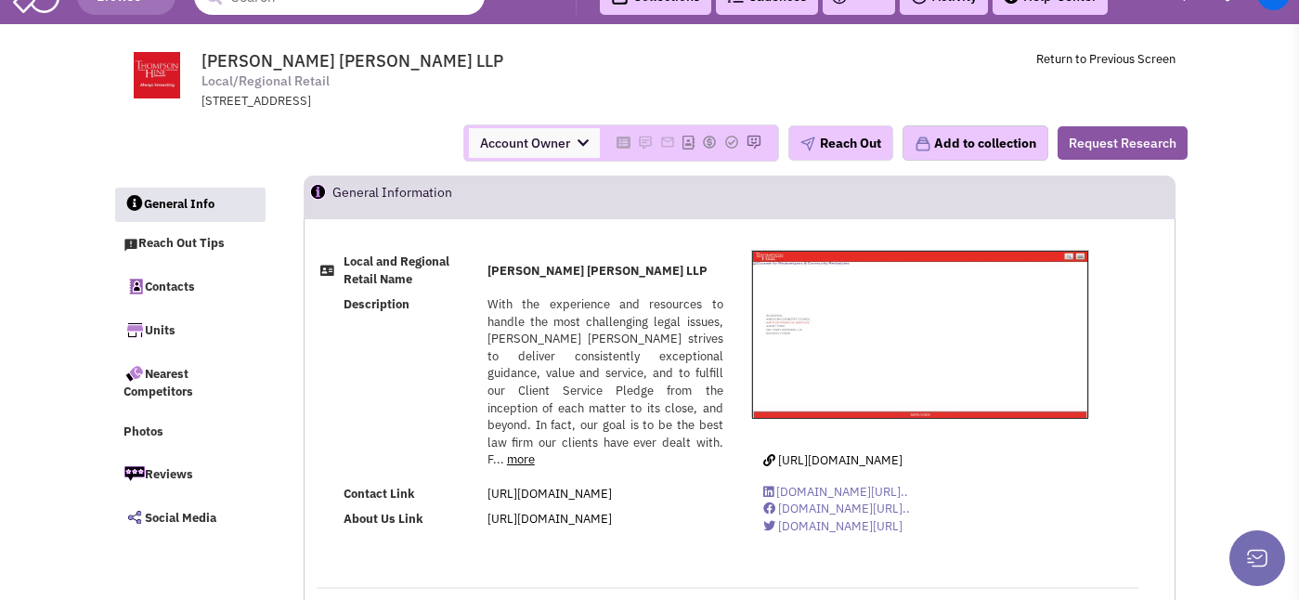
click at [535, 451] on link "more" at bounding box center [521, 459] width 28 height 16
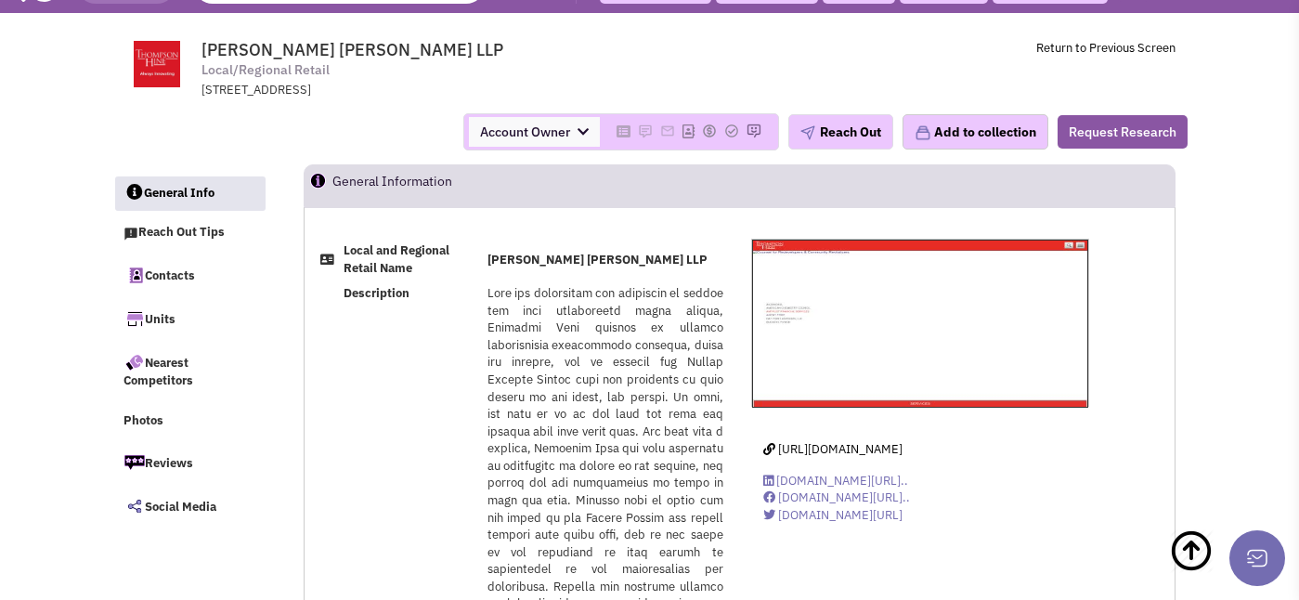
scroll to position [0, 0]
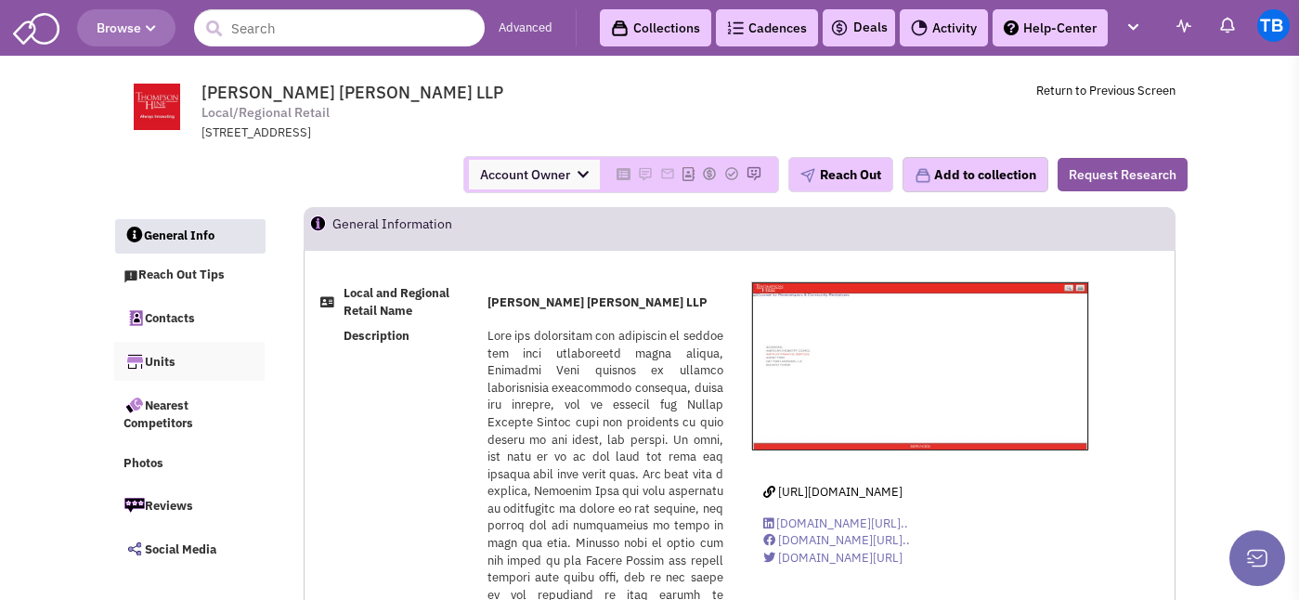
click at [187, 370] on link "Units" at bounding box center [189, 361] width 150 height 39
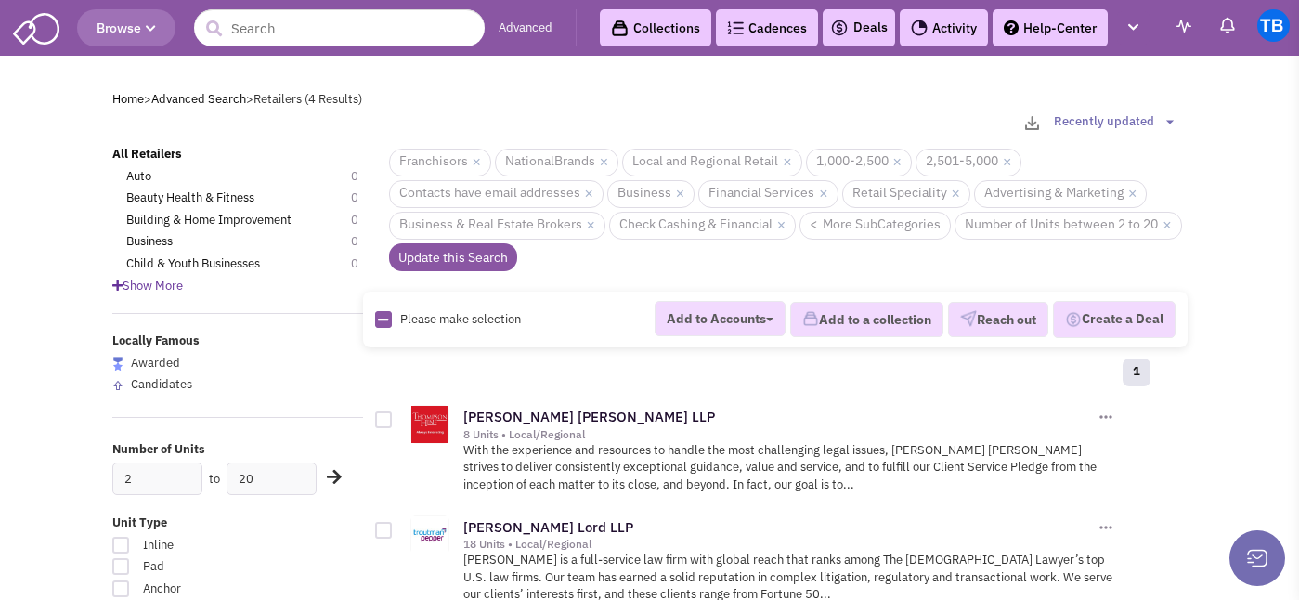
scroll to position [235, 0]
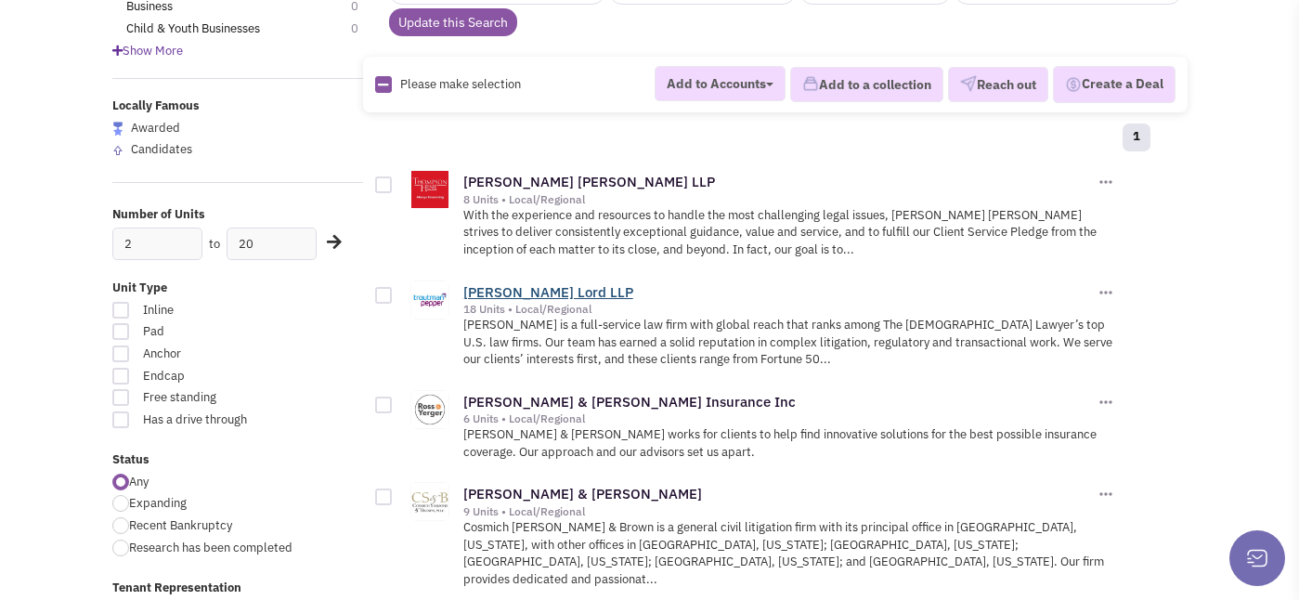
click at [541, 285] on link "[PERSON_NAME] Lord LLP" at bounding box center [548, 292] width 170 height 18
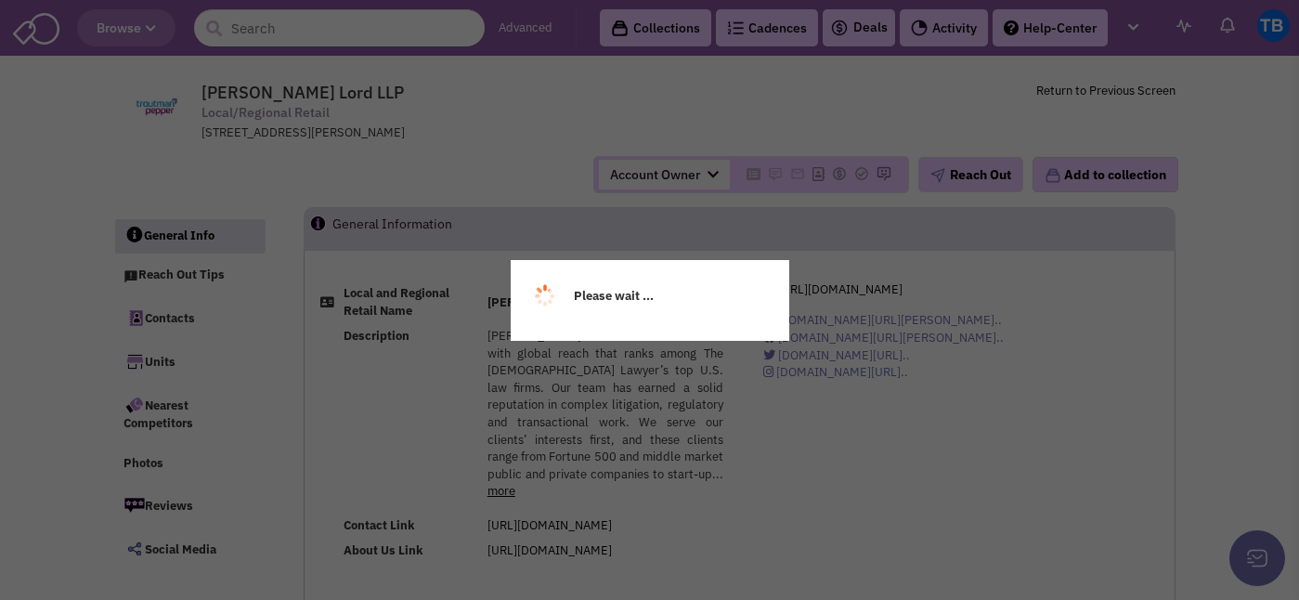
select select
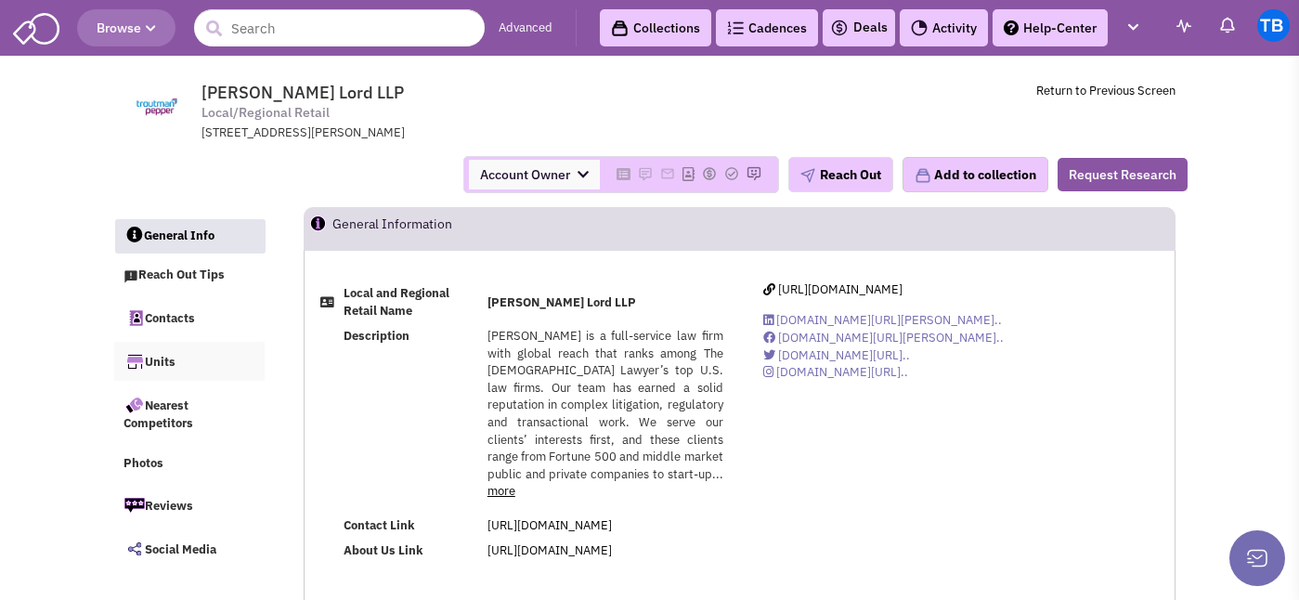
click at [184, 365] on link "Units" at bounding box center [189, 361] width 150 height 39
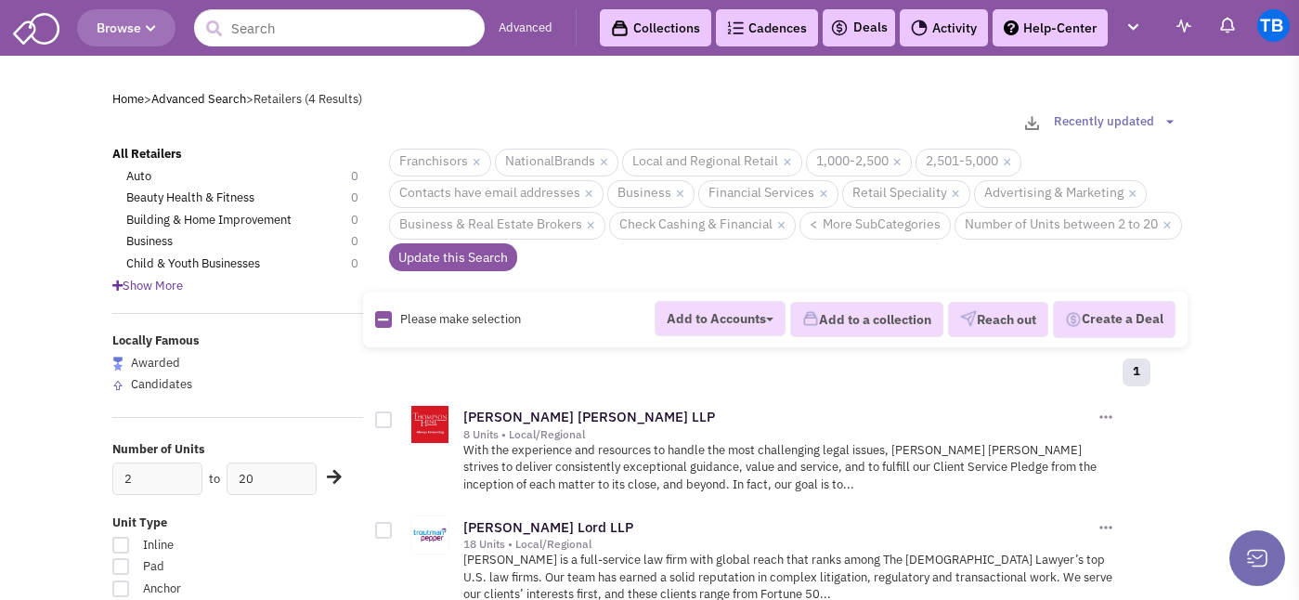
scroll to position [235, 0]
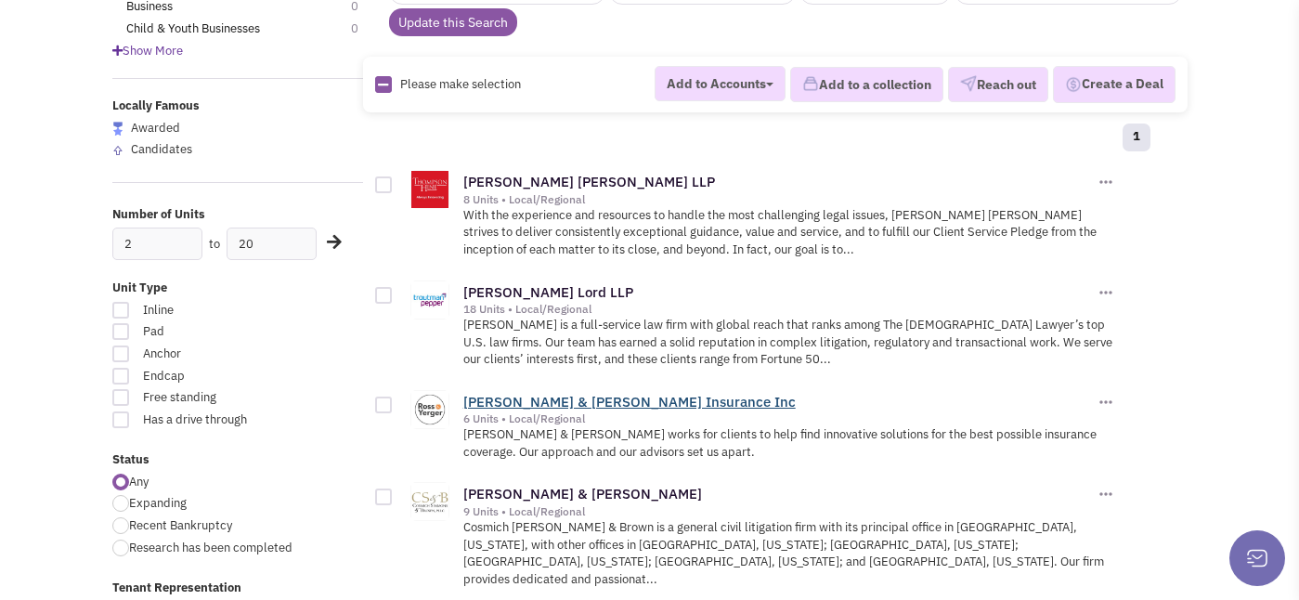
click at [492, 397] on link "[PERSON_NAME] & [PERSON_NAME] Insurance Inc" at bounding box center [629, 402] width 332 height 18
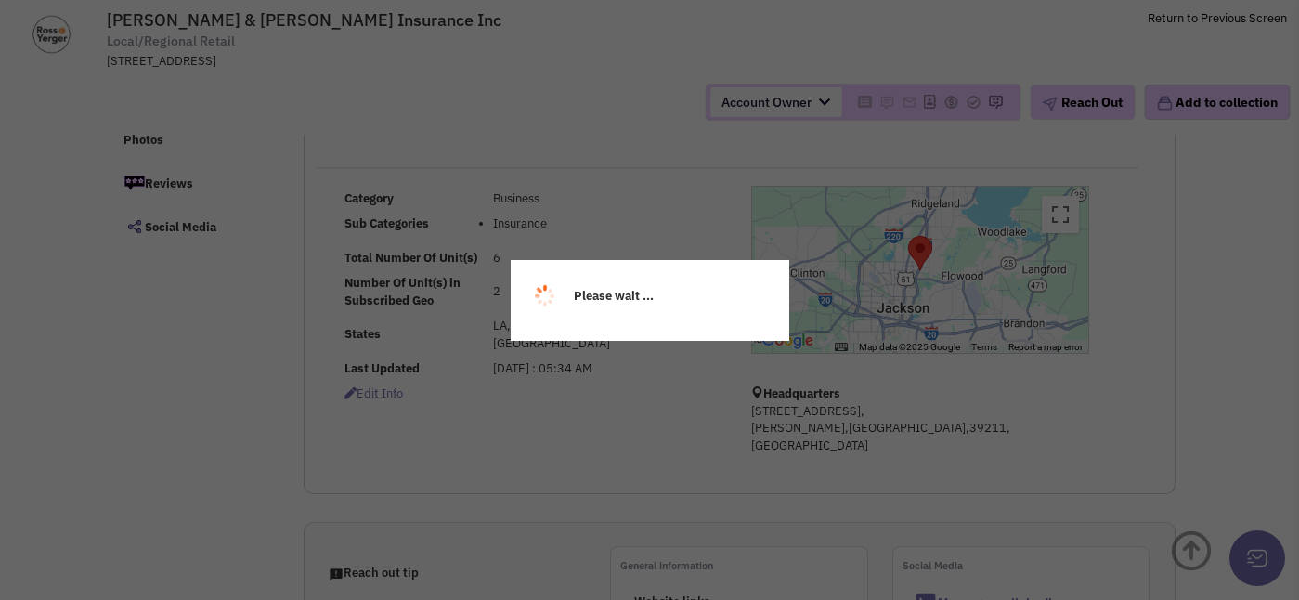
scroll to position [319, 0]
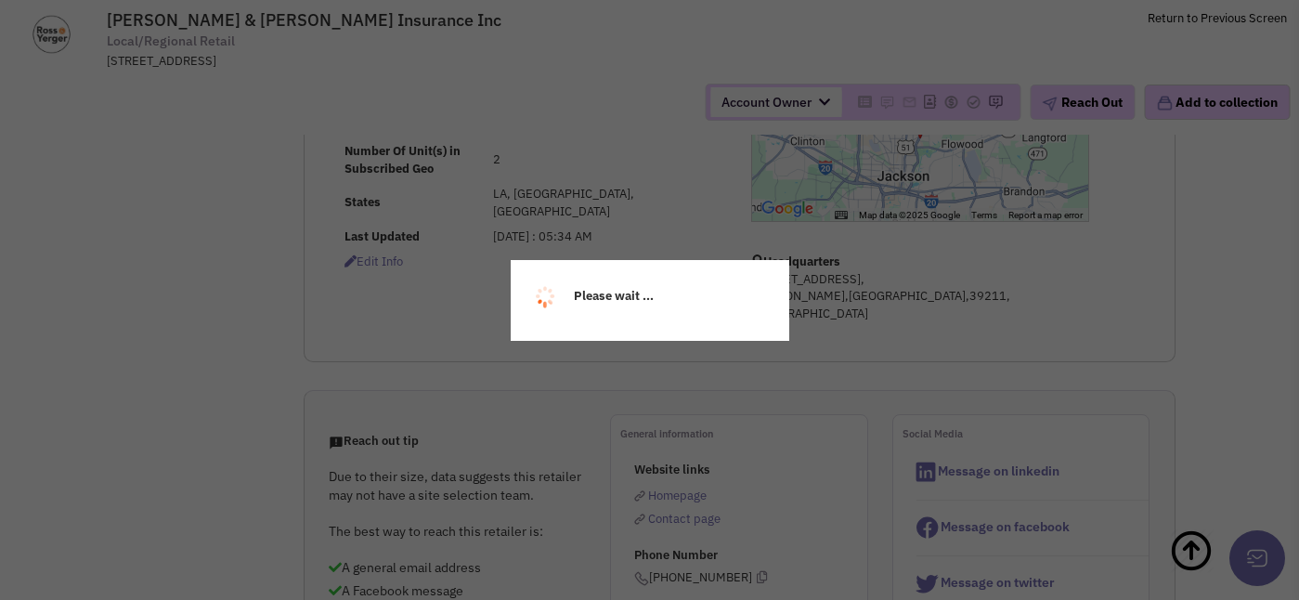
select select
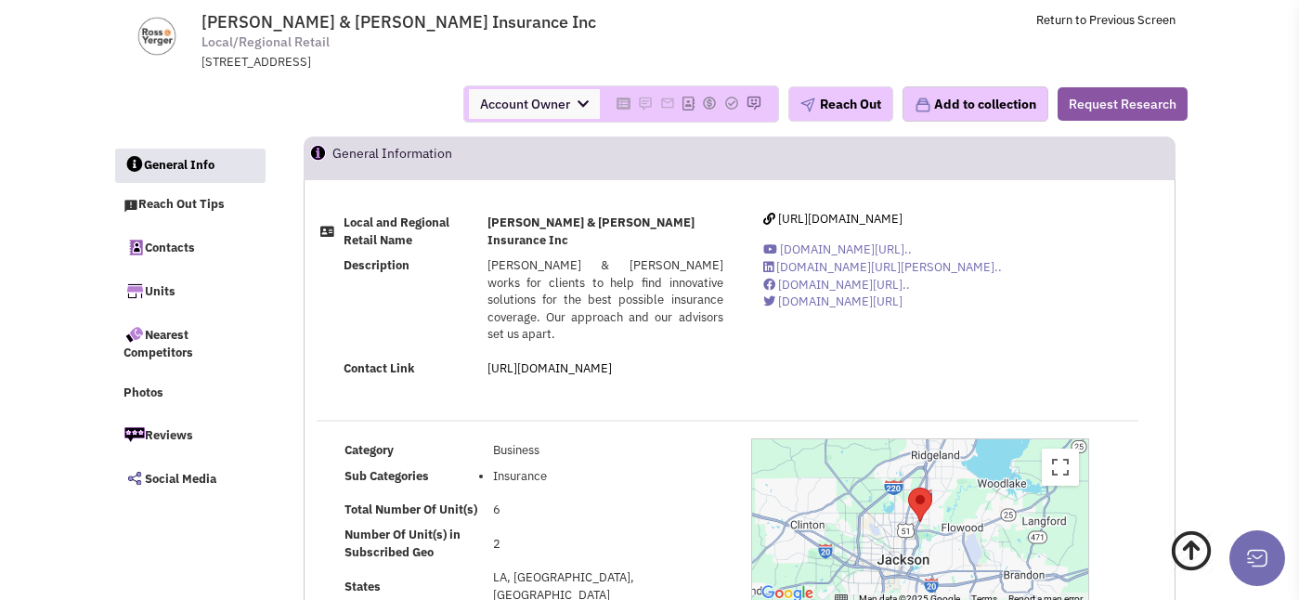
scroll to position [0, 0]
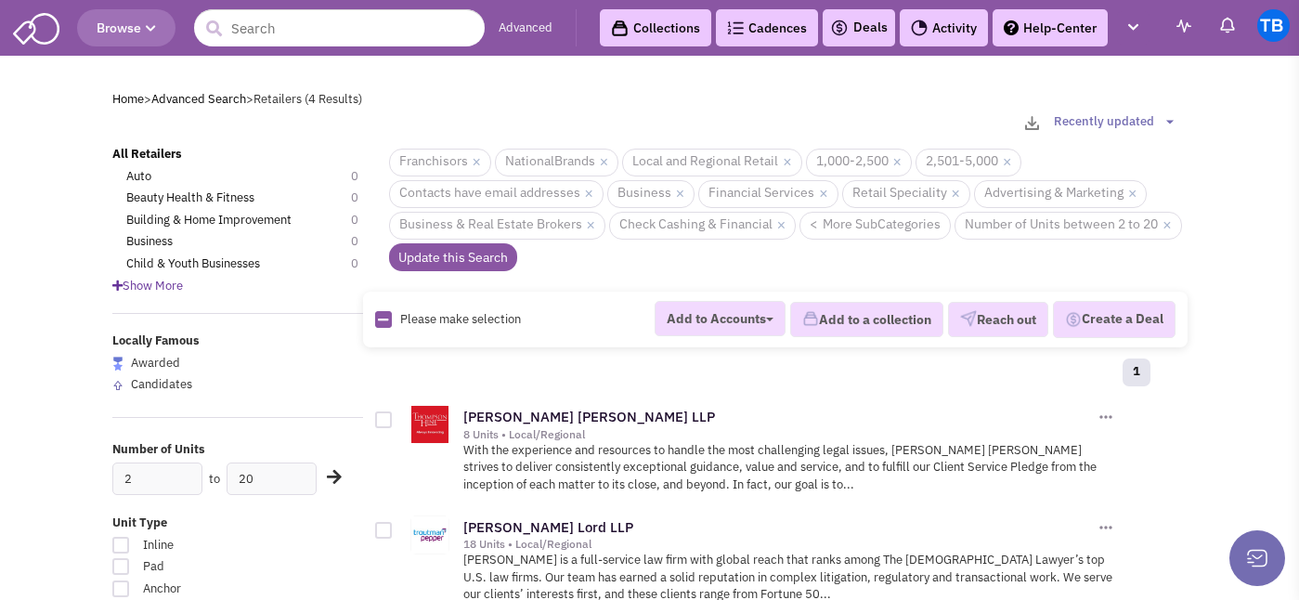
scroll to position [234, 0]
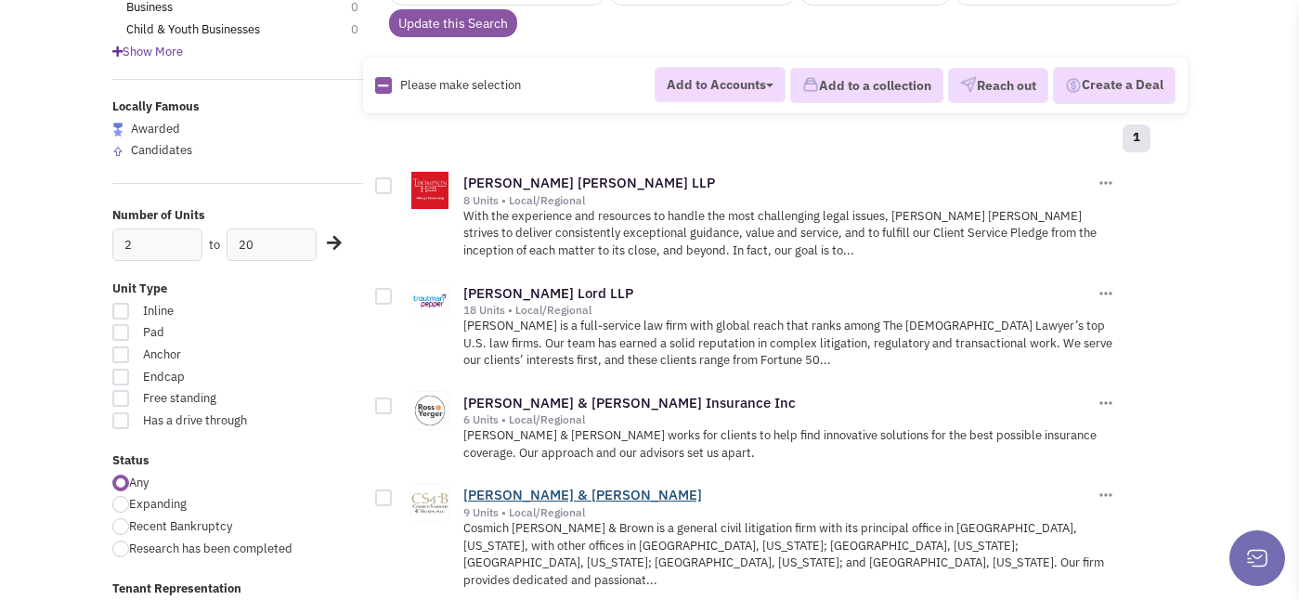
click at [540, 490] on link "[PERSON_NAME] & [PERSON_NAME]" at bounding box center [582, 495] width 239 height 18
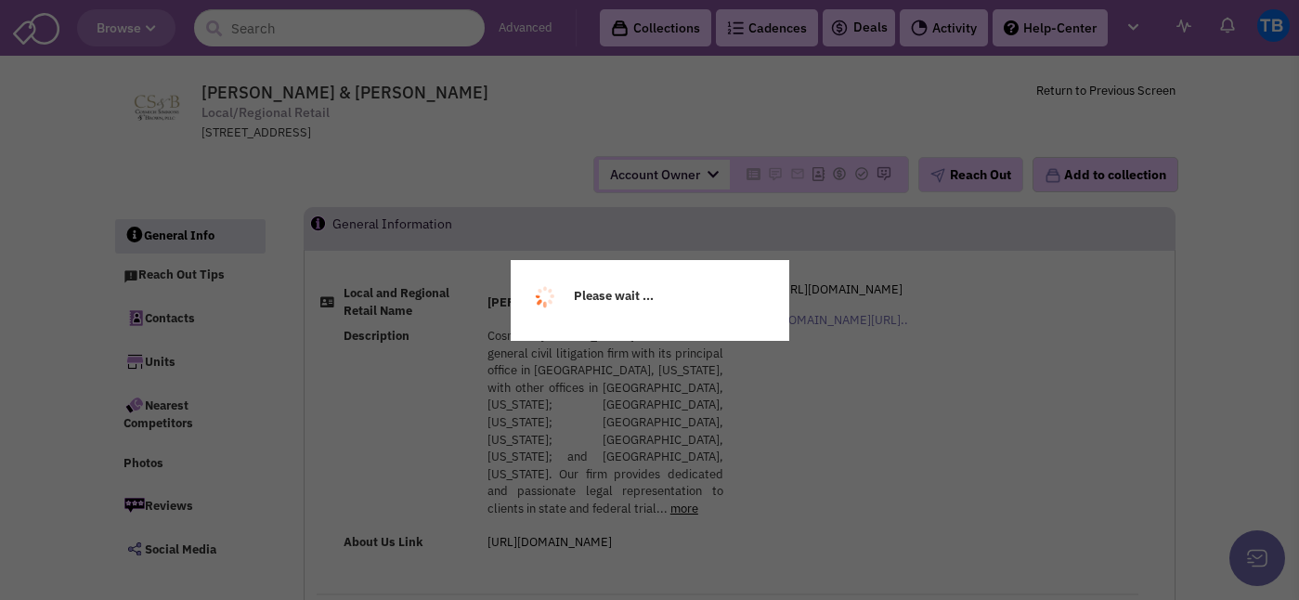
select select
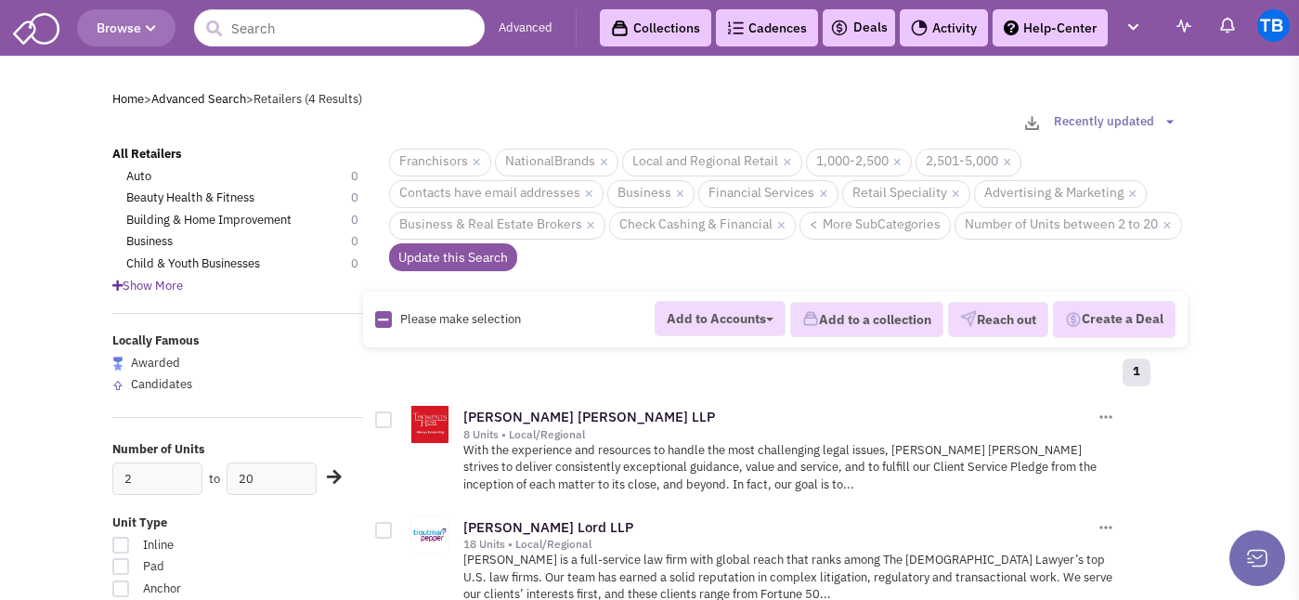
click at [383, 422] on div at bounding box center [383, 419] width 17 height 17
click at [394, 422] on input "checkbox" at bounding box center [400, 421] width 12 height 12
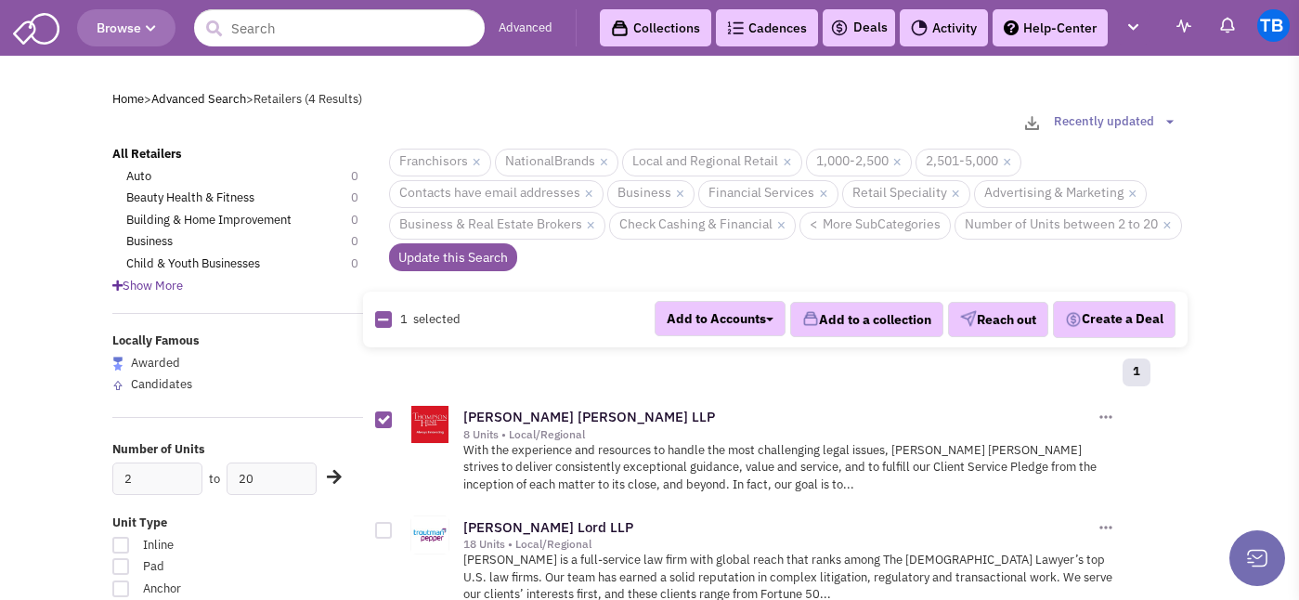
click at [383, 321] on icon at bounding box center [383, 320] width 10 height 12
checkbox input "true"
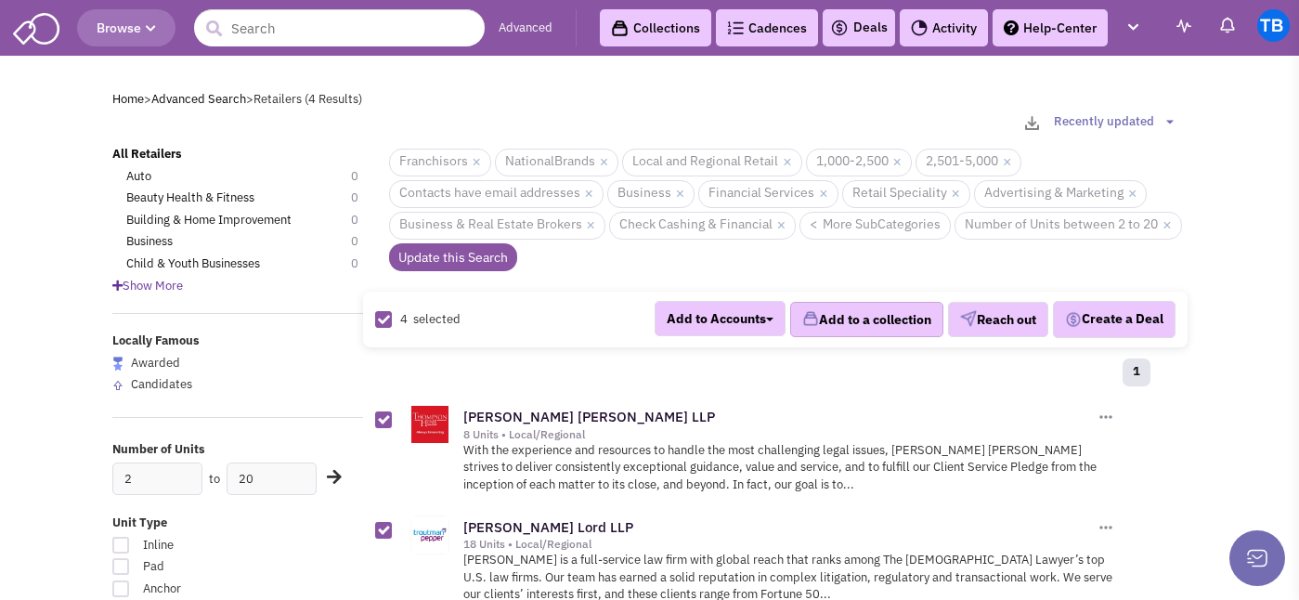
click at [862, 321] on button "Add to a collection" at bounding box center [866, 319] width 153 height 35
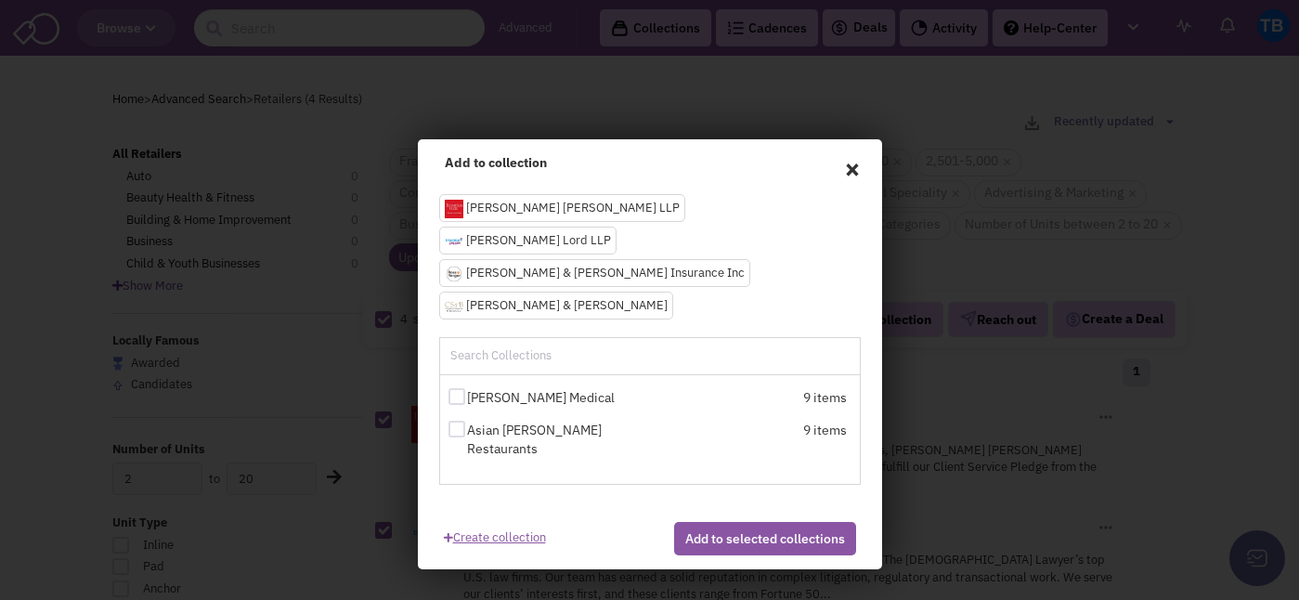
click at [486, 522] on link "Create collection" at bounding box center [495, 534] width 102 height 25
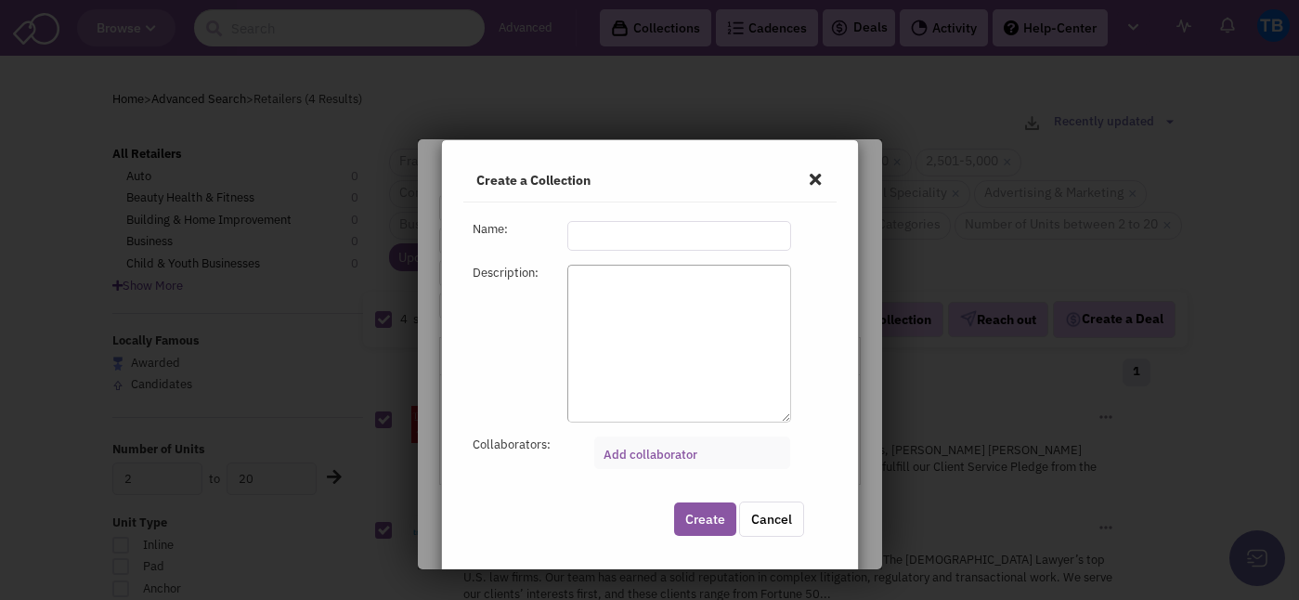
click at [624, 241] on input "text" at bounding box center [679, 236] width 224 height 30
type input "5121 Fairfield Street"
click at [627, 331] on textarea at bounding box center [679, 344] width 224 height 158
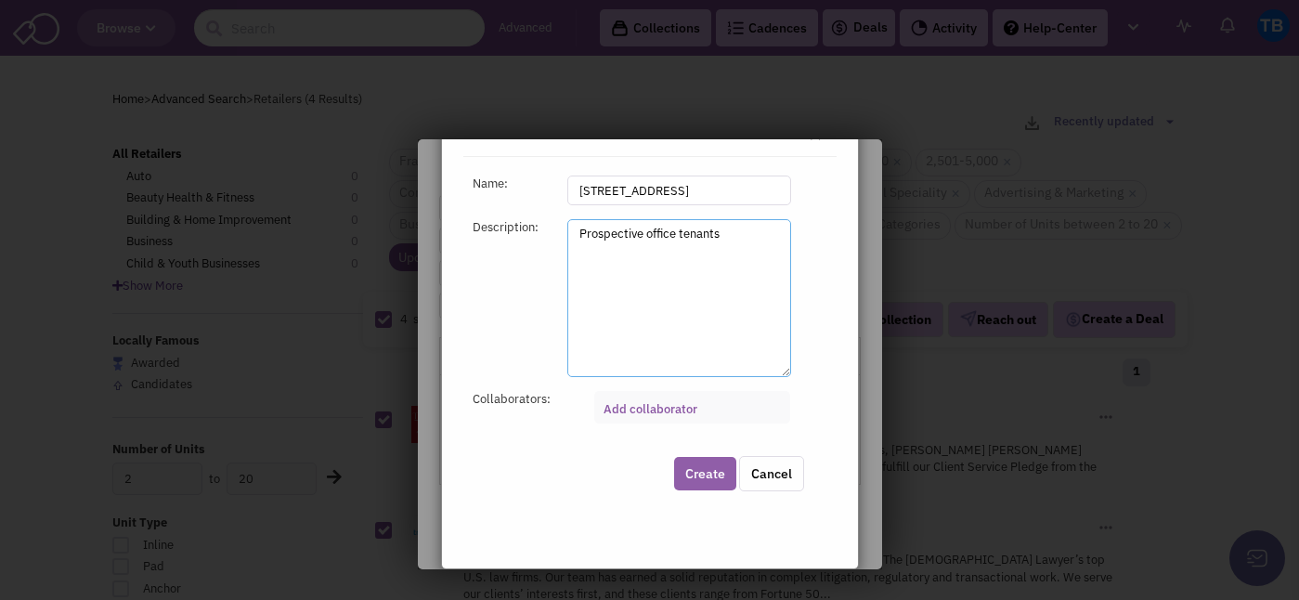
type textarea "Prospective office tenants"
click at [692, 457] on button "Create" at bounding box center [705, 473] width 62 height 33
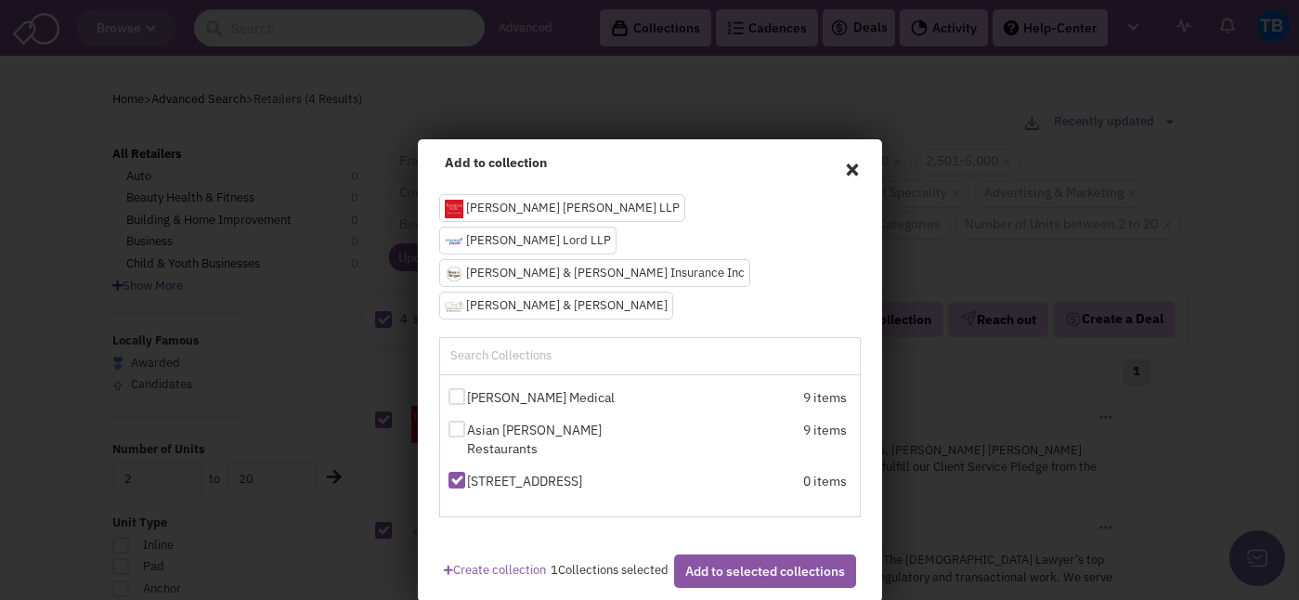
scroll to position [79, 0]
click at [696, 554] on button "Add to selected collections" at bounding box center [765, 570] width 182 height 33
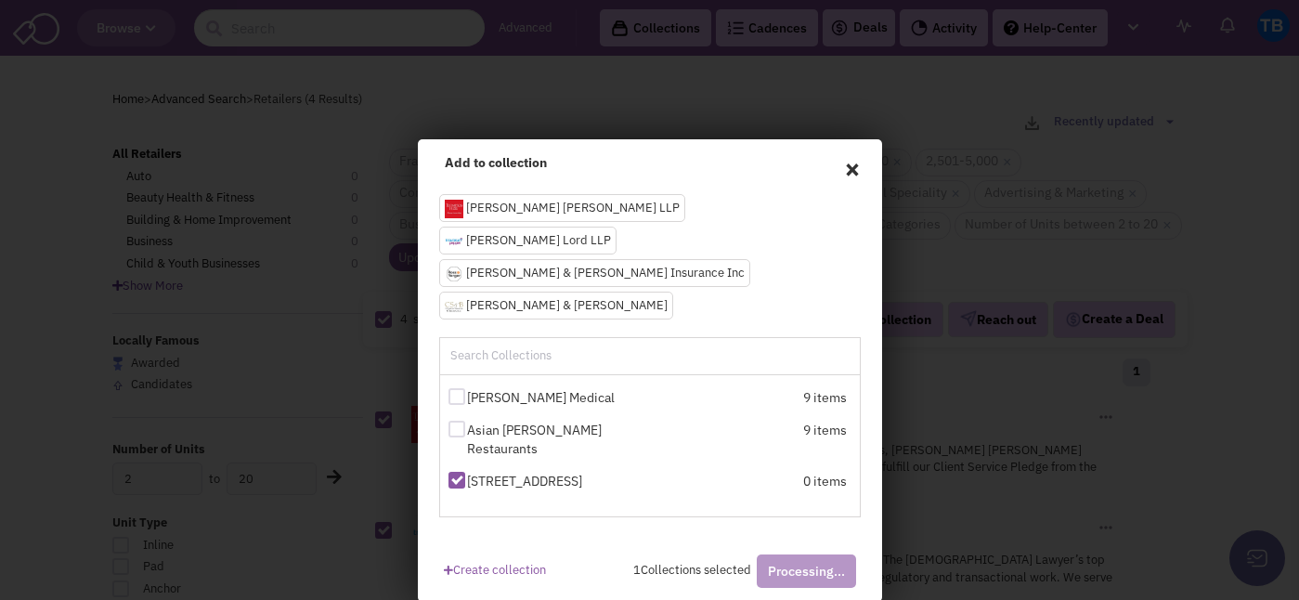
checkbox input "false"
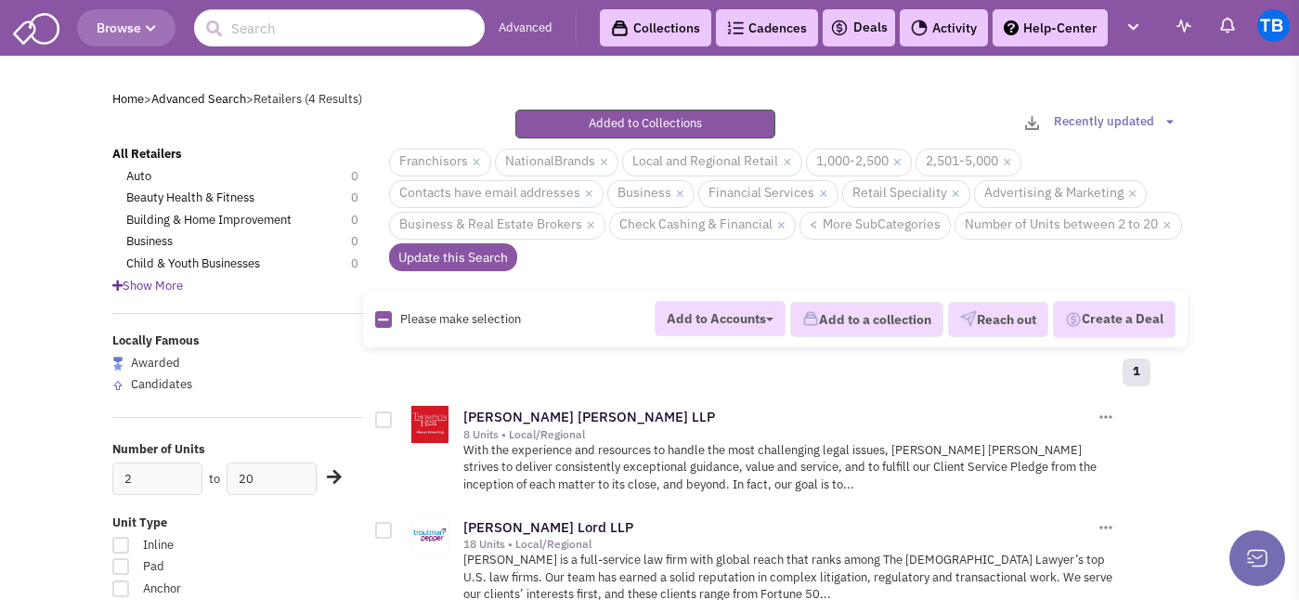
click at [679, 19] on link "Collections" at bounding box center [655, 27] width 111 height 37
